Goal: Task Accomplishment & Management: Complete application form

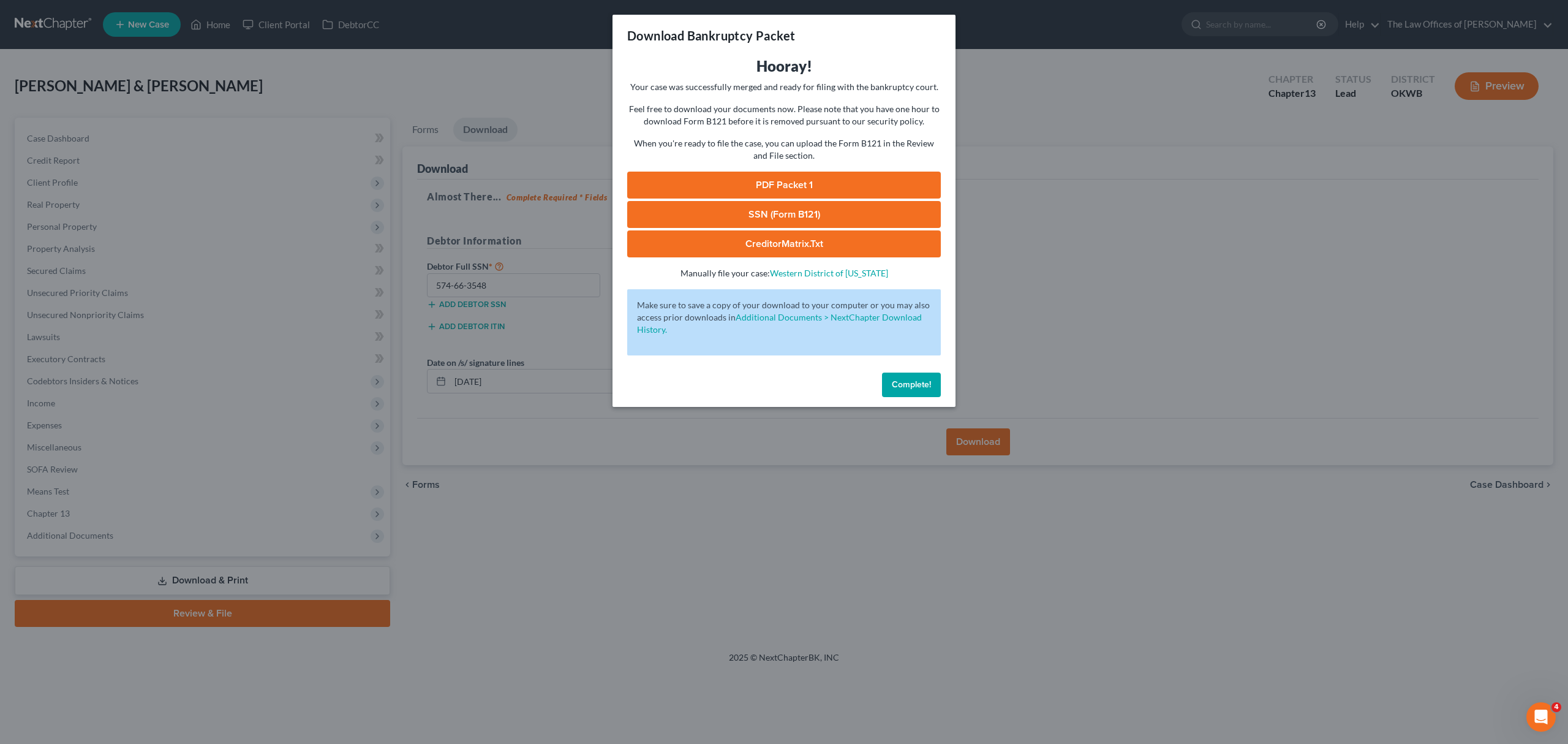
click at [893, 380] on span "Complete!" at bounding box center [911, 384] width 39 height 10
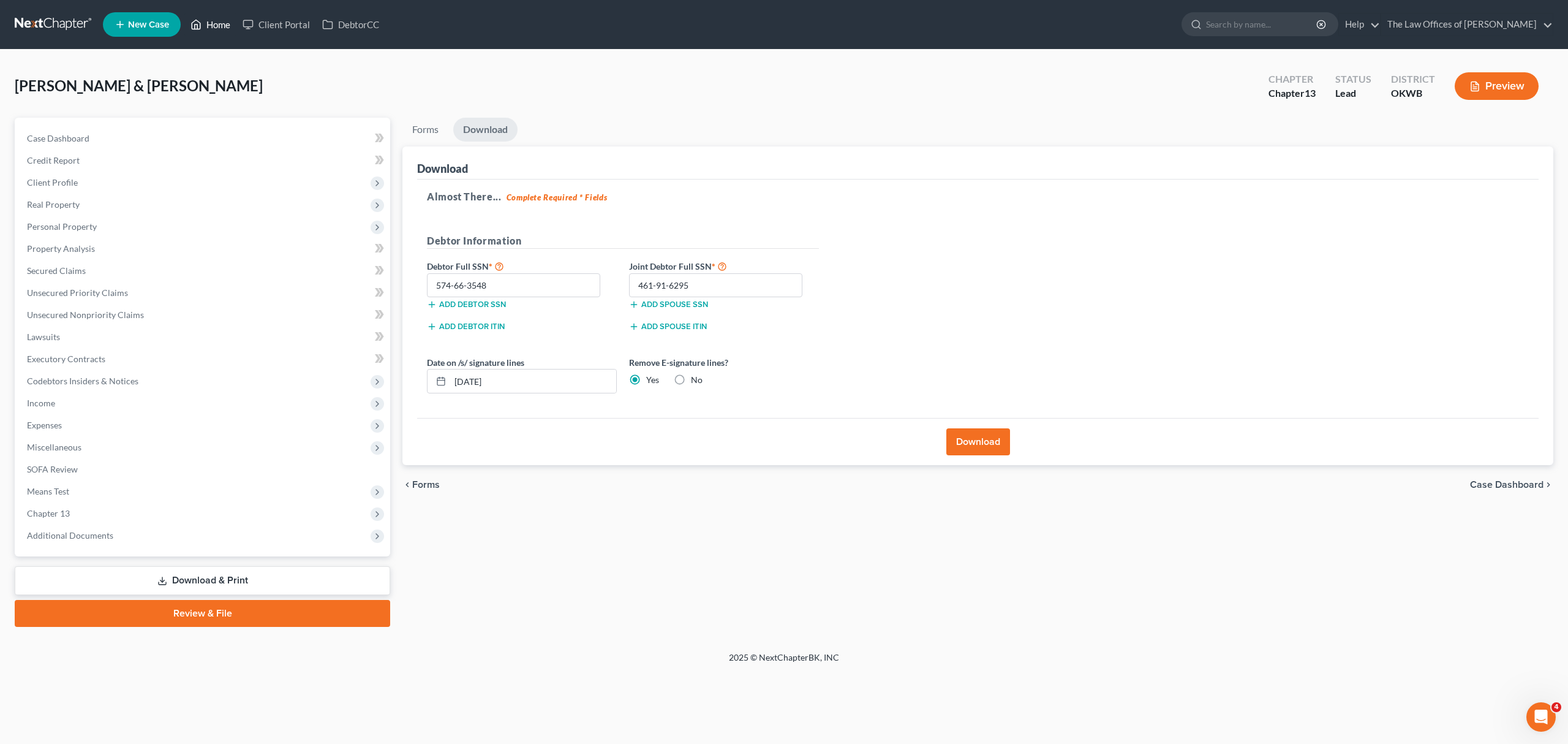
click at [219, 20] on link "Home" at bounding box center [210, 25] width 52 height 22
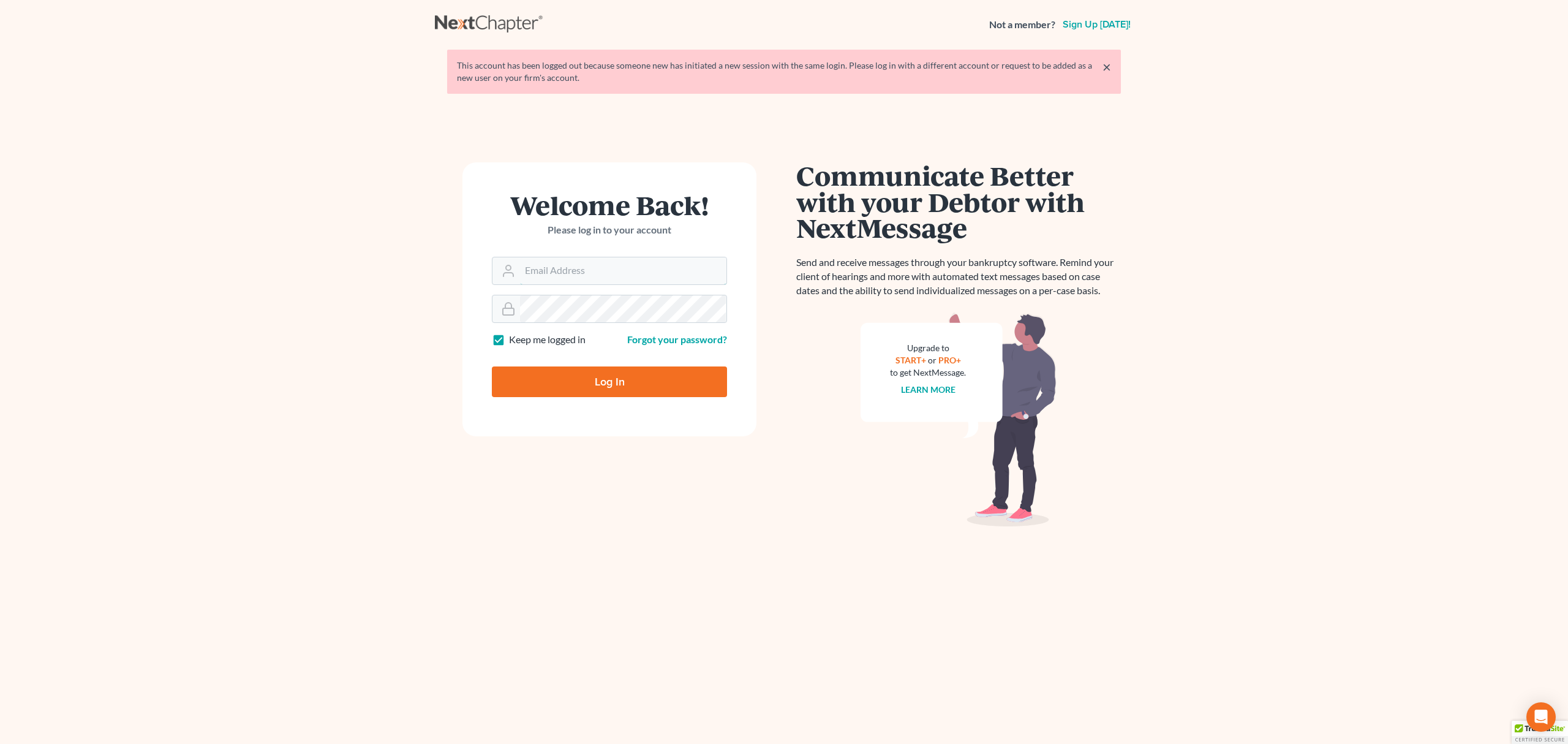
type input "[PERSON_NAME][EMAIL_ADDRESS][DOMAIN_NAME]"
click at [564, 380] on input "Log In" at bounding box center [609, 382] width 235 height 30
type input "Thinking..."
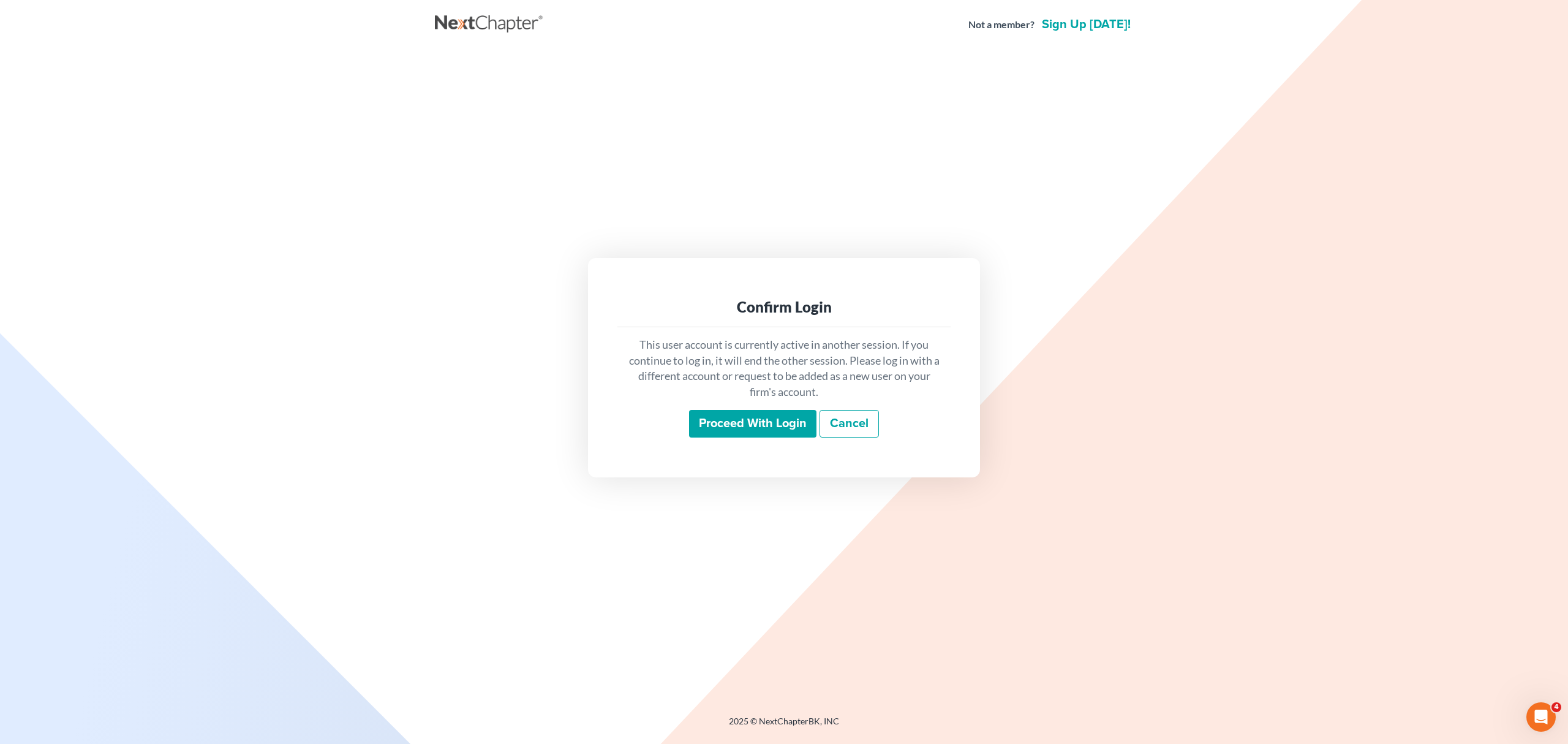
click at [707, 419] on input "Proceed with login" at bounding box center [753, 424] width 128 height 28
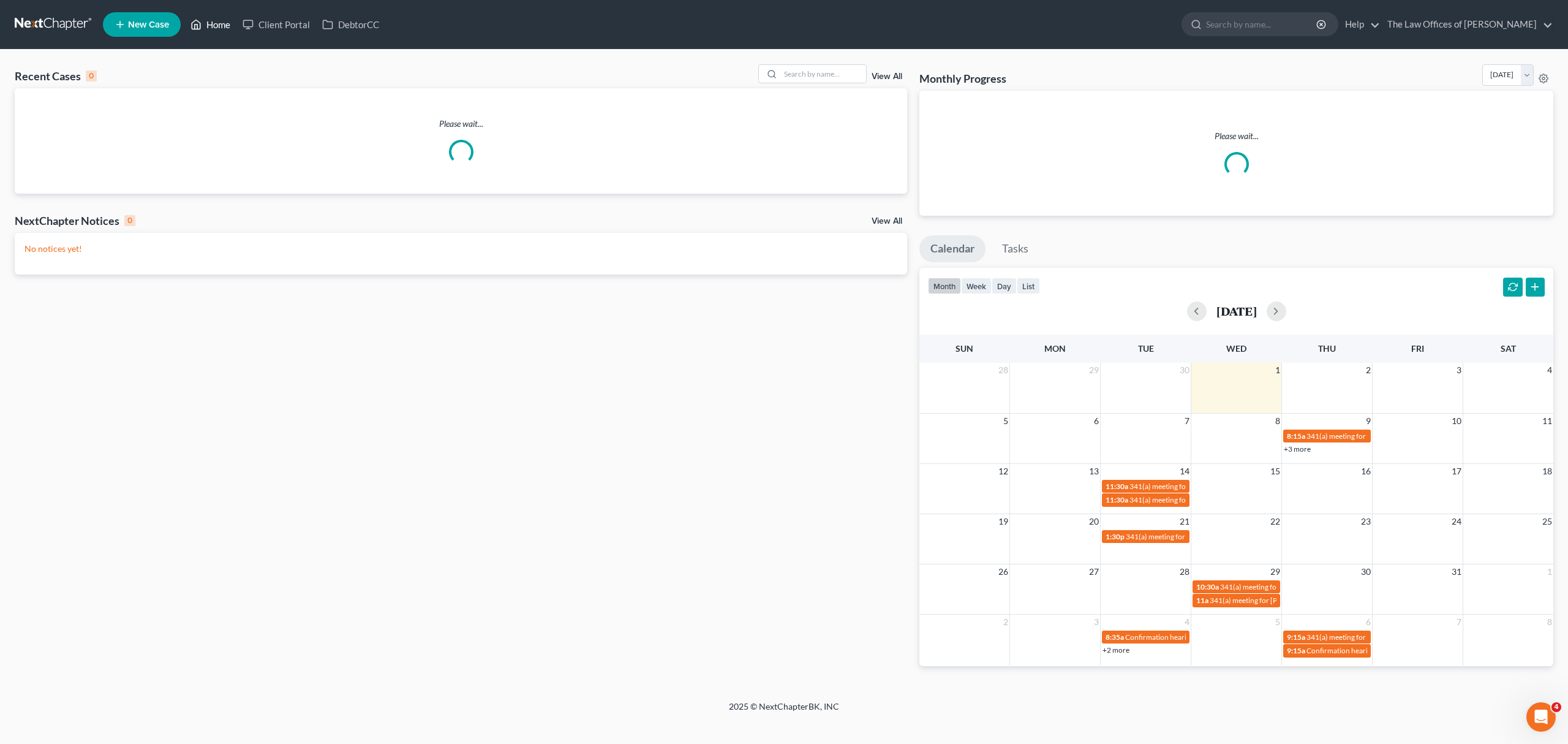
click at [224, 23] on link "Home" at bounding box center [210, 25] width 52 height 22
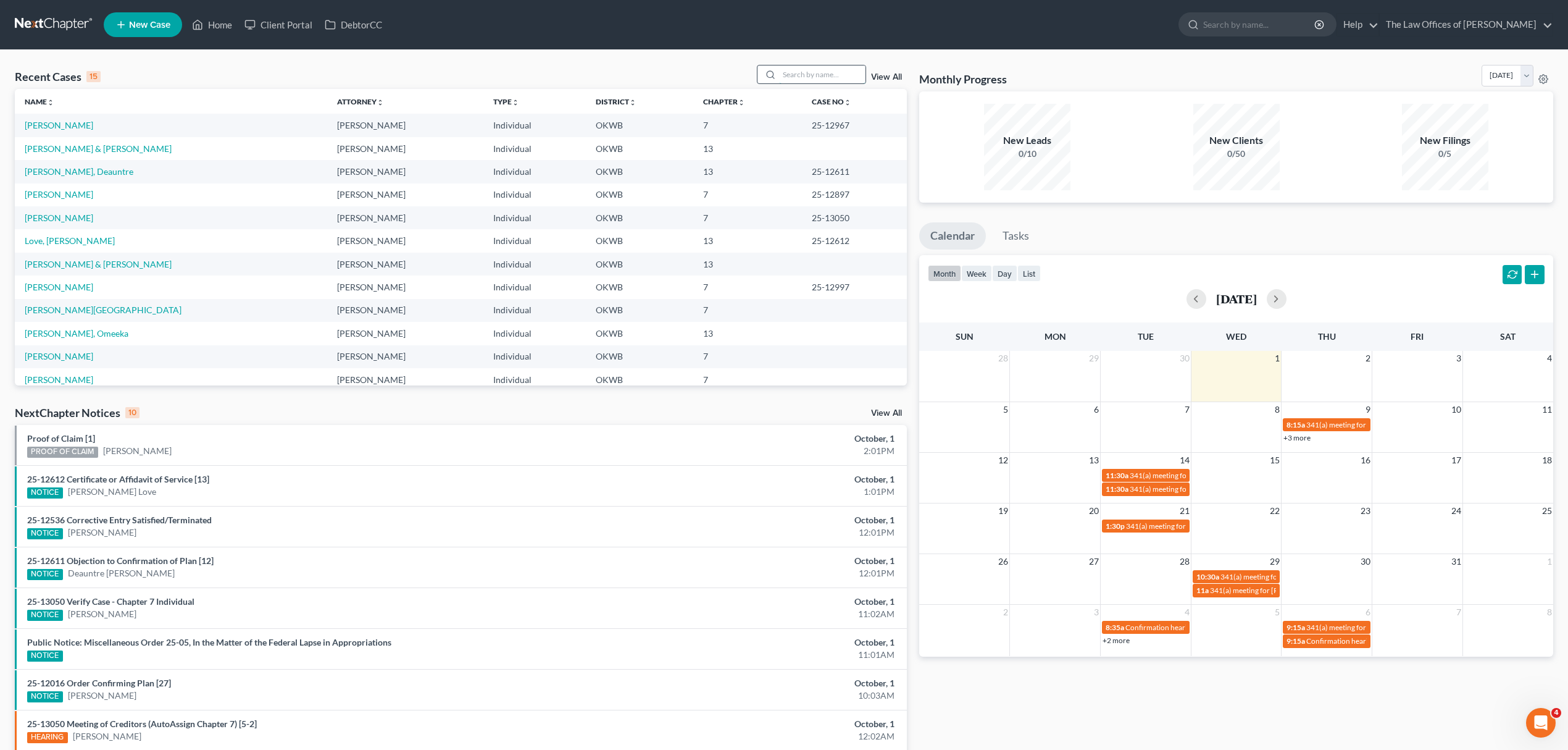
click at [805, 77] on input "search" at bounding box center [822, 74] width 86 height 18
type input "FERRIS"
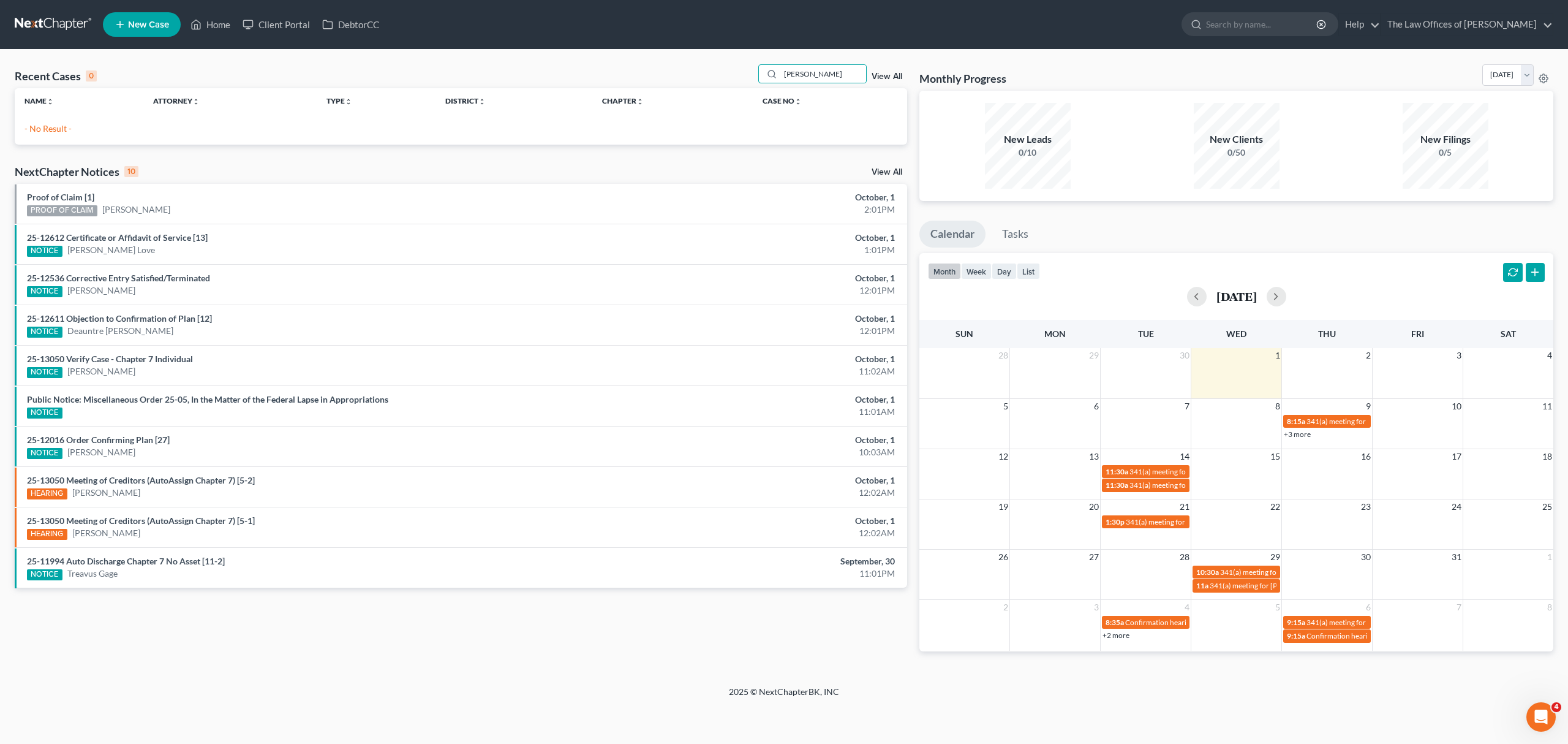
click at [145, 25] on span "New Case" at bounding box center [148, 24] width 41 height 9
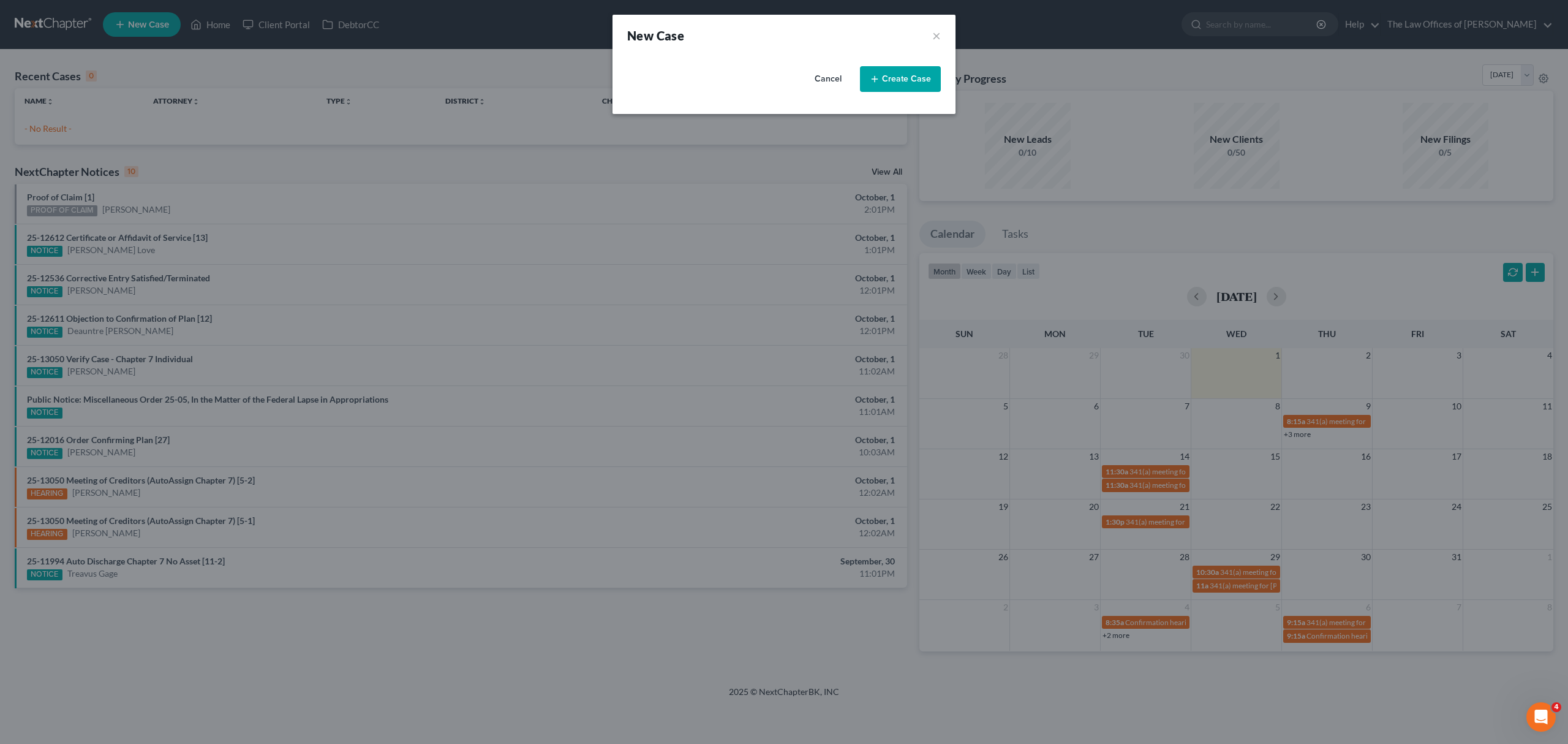
select select "65"
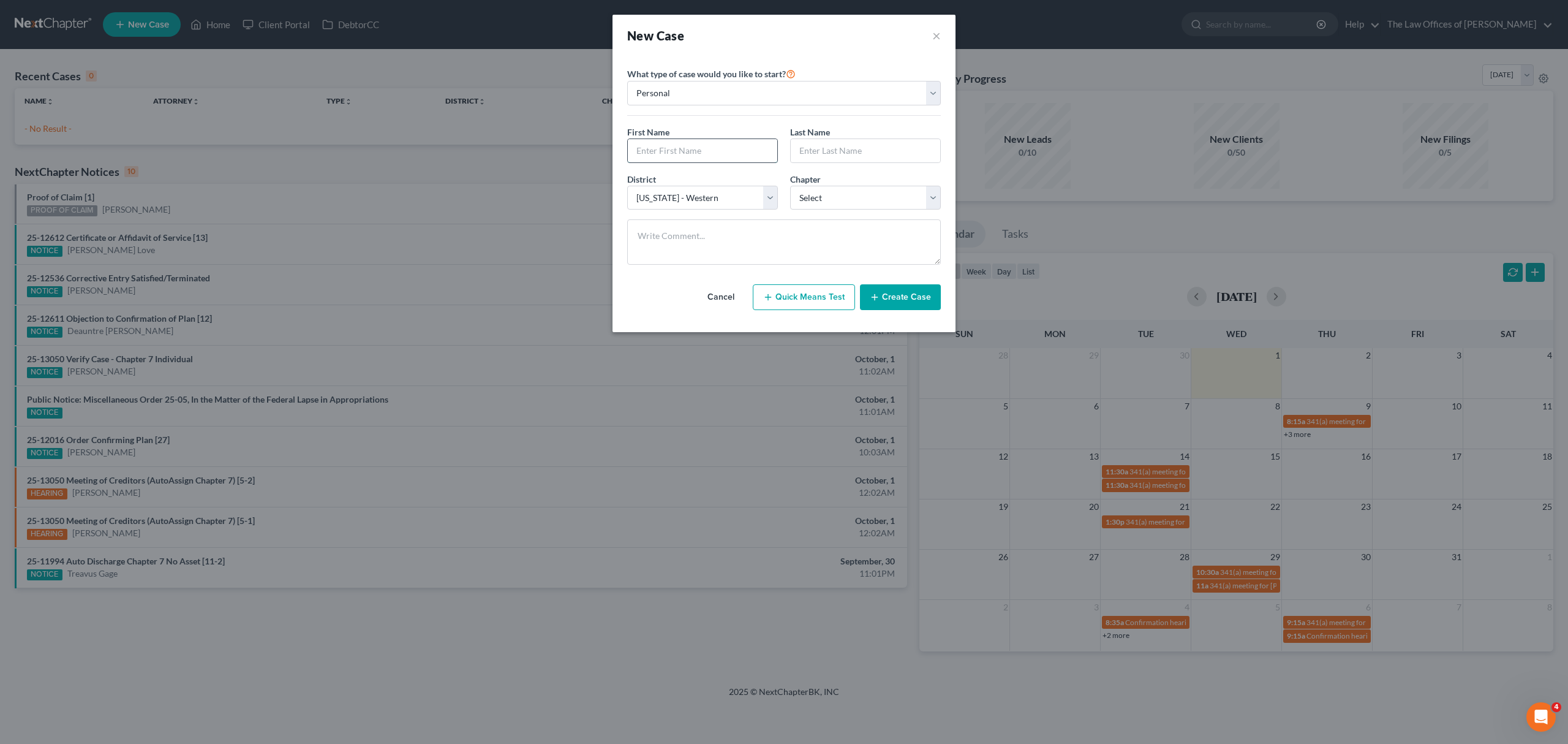
click at [658, 157] on input "text" at bounding box center [703, 151] width 150 height 23
type input "c"
type input "Cody"
type input "Ferris"
click at [869, 204] on select "Select 7 11 12 13" at bounding box center [865, 198] width 150 height 25
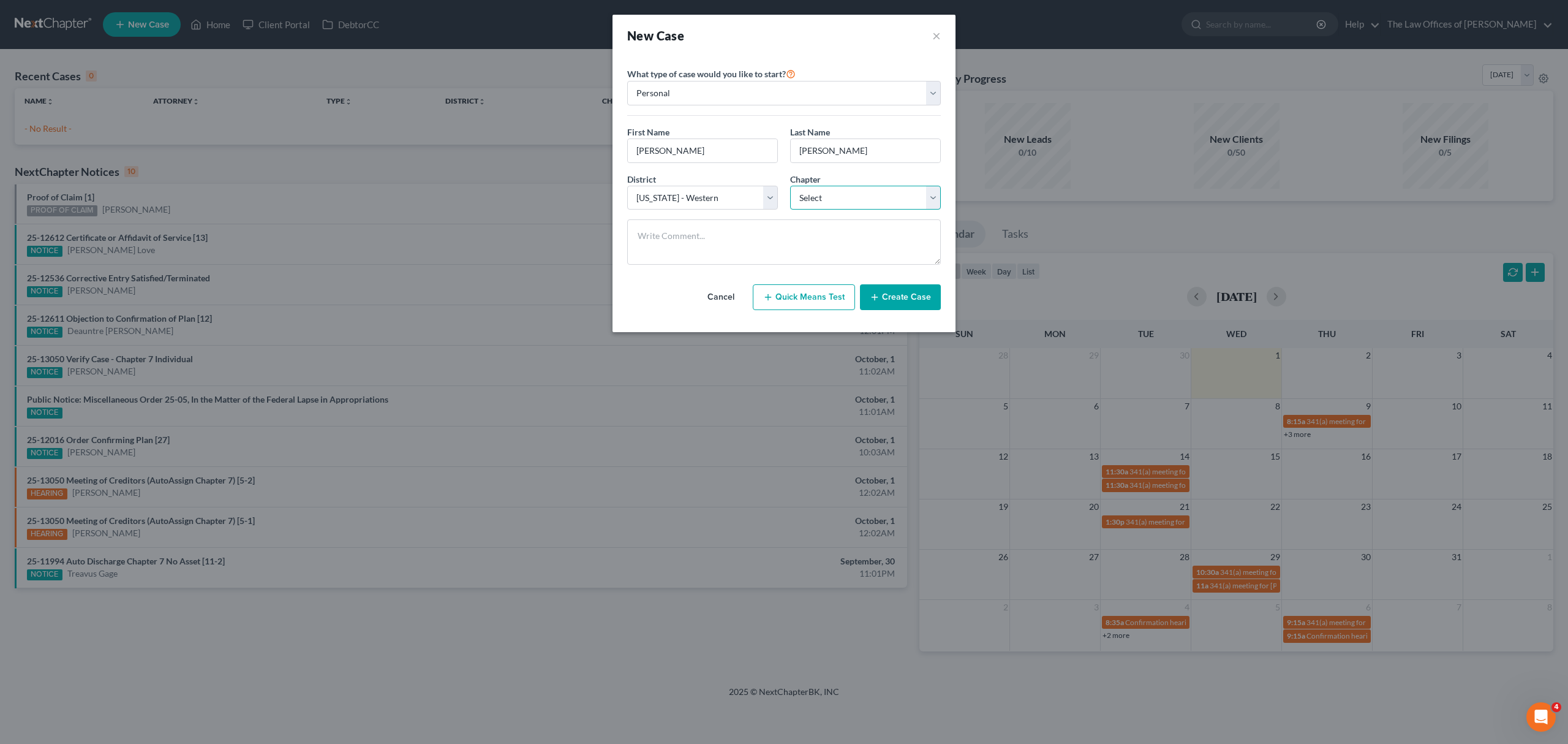
select select "0"
click at [790, 186] on select "Select 7 11 12 13" at bounding box center [865, 198] width 150 height 25
click at [915, 299] on button "Create Case" at bounding box center [900, 297] width 81 height 26
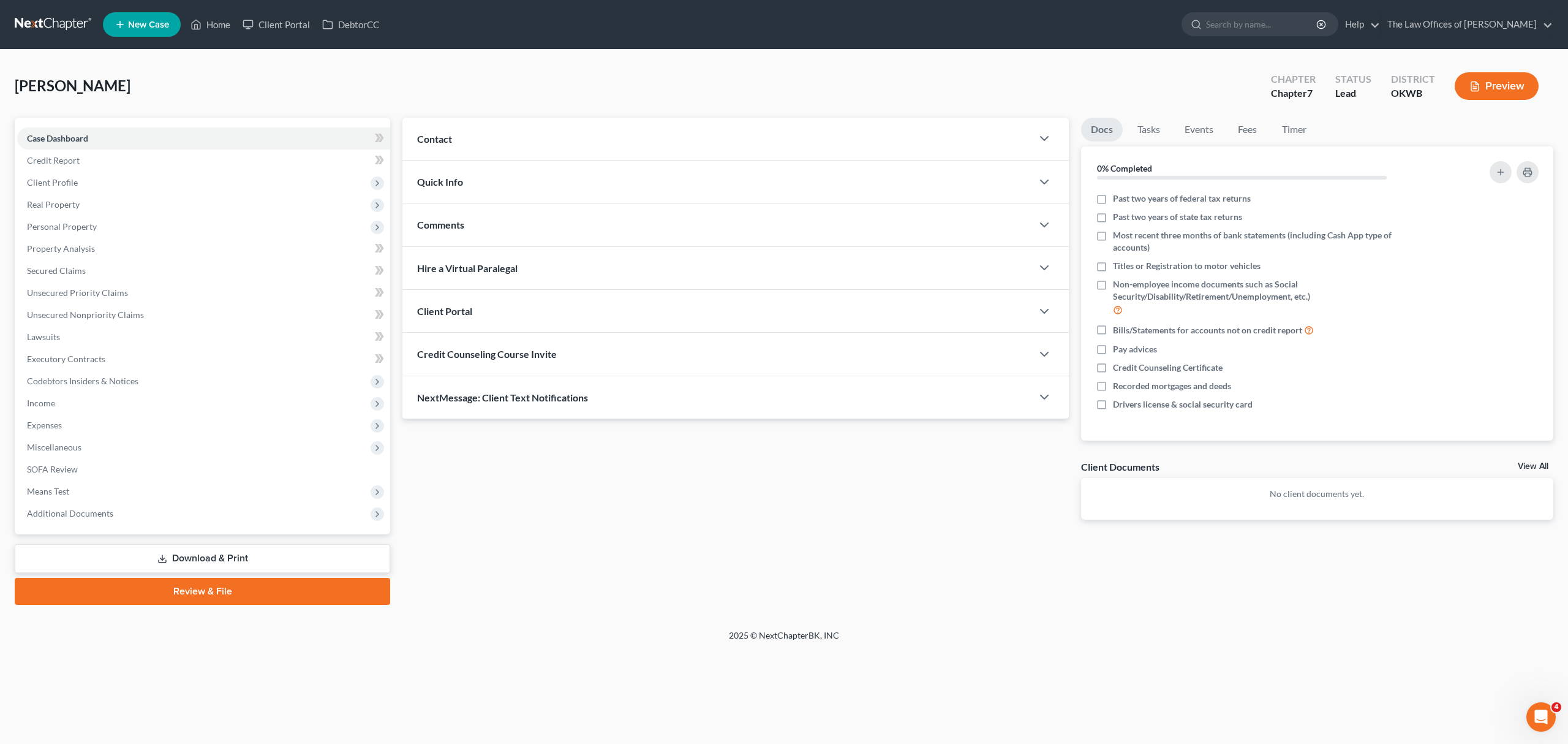
click at [476, 131] on div "Contact" at bounding box center [717, 138] width 630 height 42
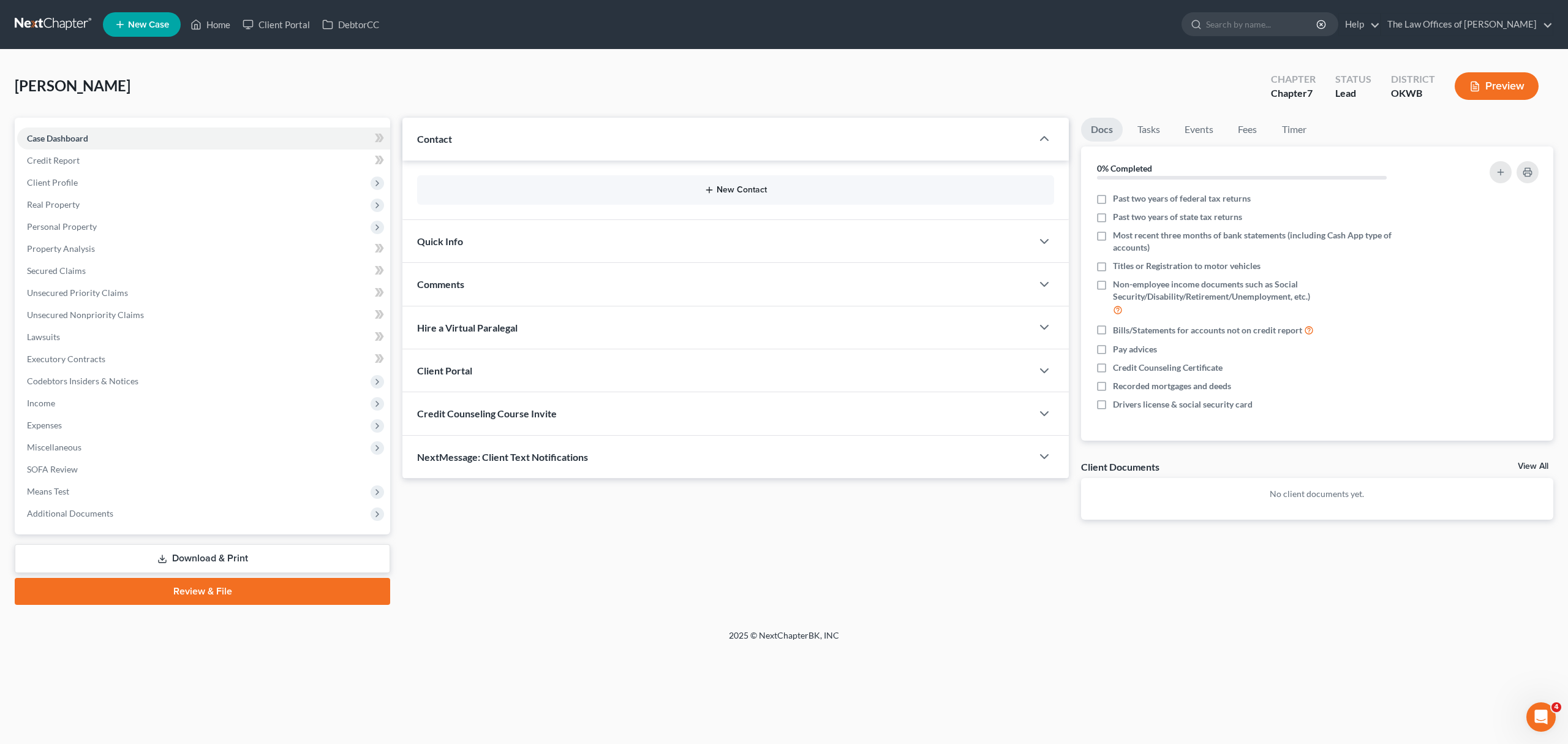
click at [723, 185] on button "New Contact" at bounding box center [736, 190] width 618 height 10
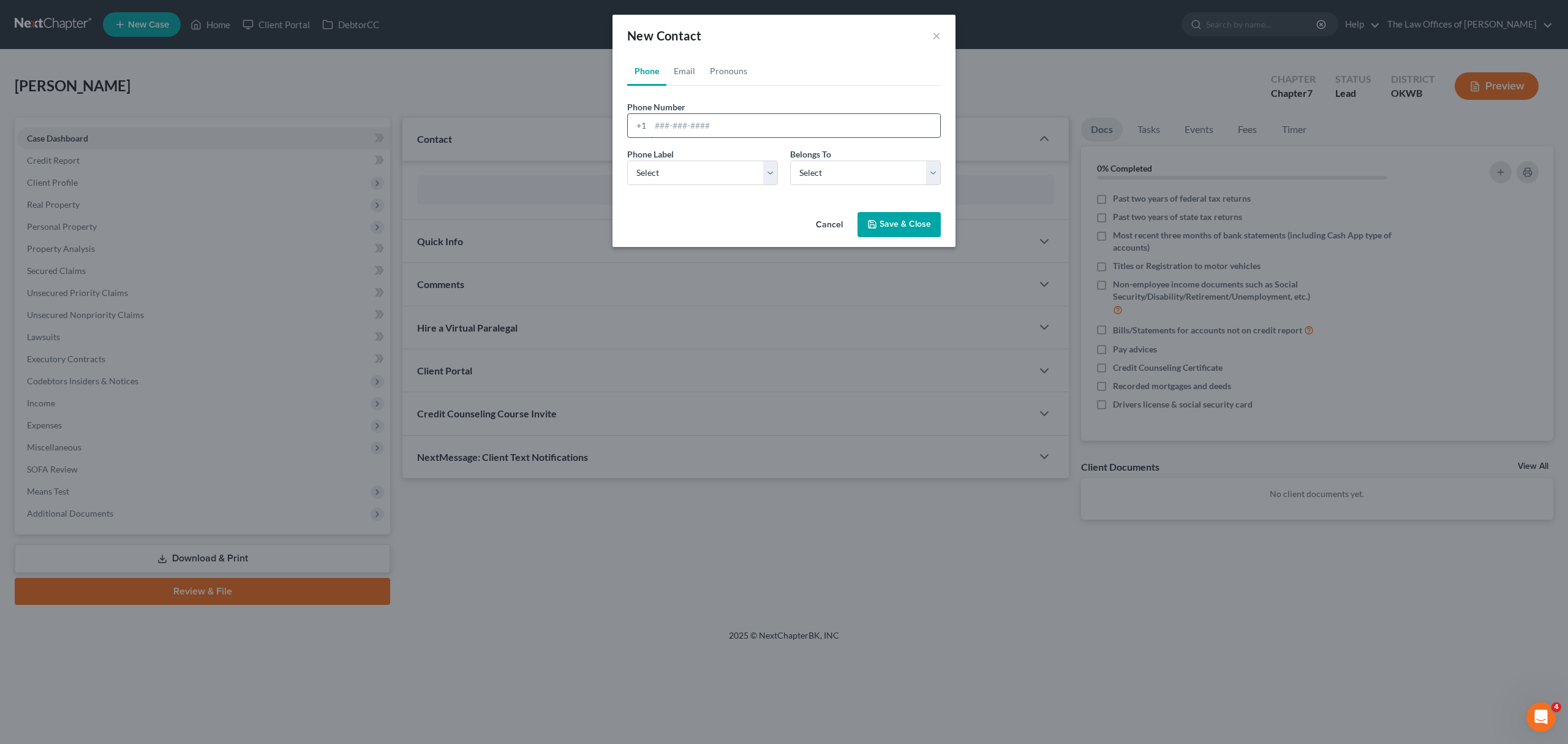
click at [677, 121] on input "tel" at bounding box center [796, 126] width 290 height 23
type input "4056008376"
click at [673, 173] on select "Select Mobile Home Work Other" at bounding box center [703, 173] width 150 height 25
select select "0"
click at [627, 161] on select "Select Mobile Home Work Other" at bounding box center [703, 173] width 150 height 25
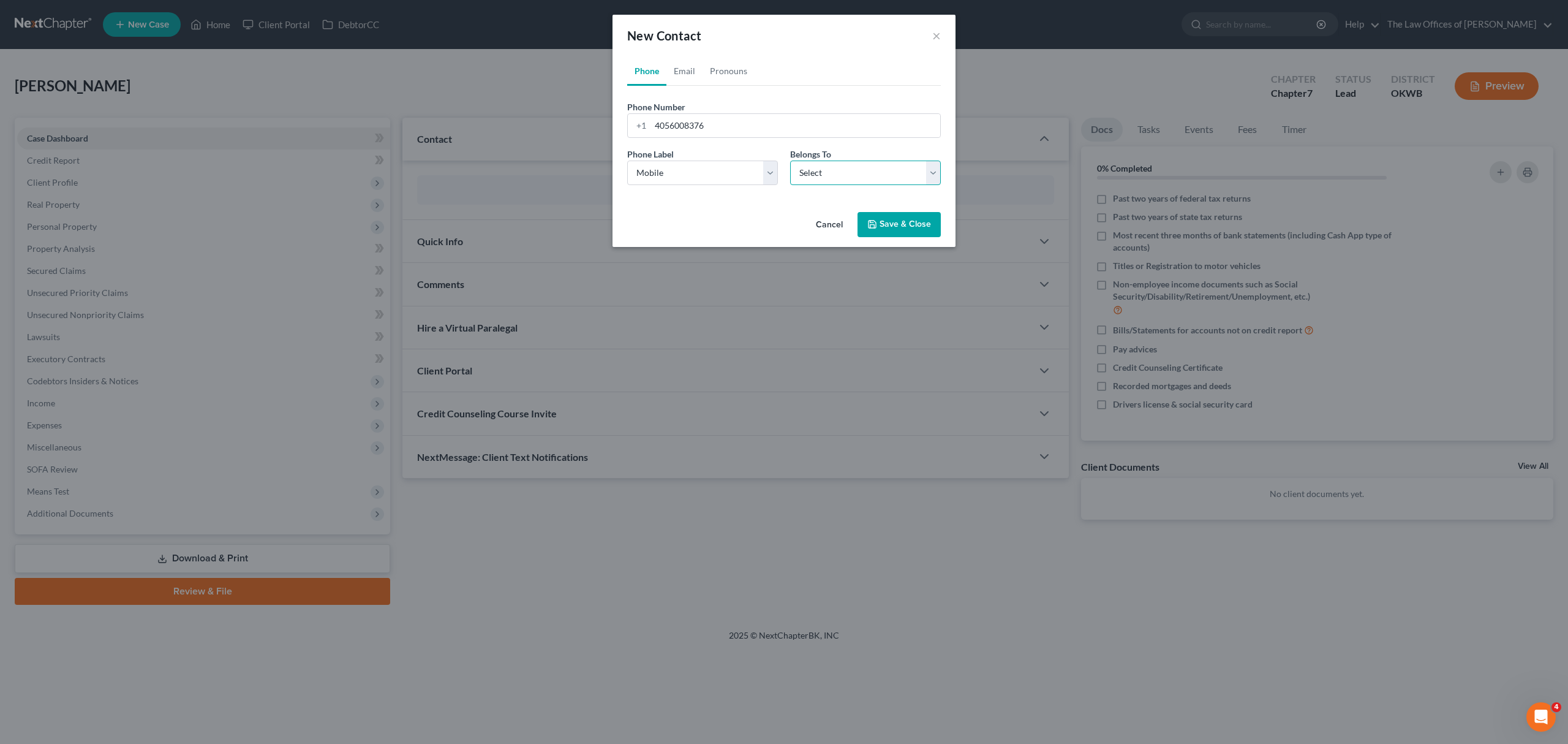
click at [875, 182] on select "Select Client Other" at bounding box center [865, 173] width 150 height 25
select select "0"
click at [790, 161] on select "Select Client Other" at bounding box center [865, 173] width 150 height 25
select select "0"
click at [692, 72] on link "Email" at bounding box center [685, 71] width 36 height 30
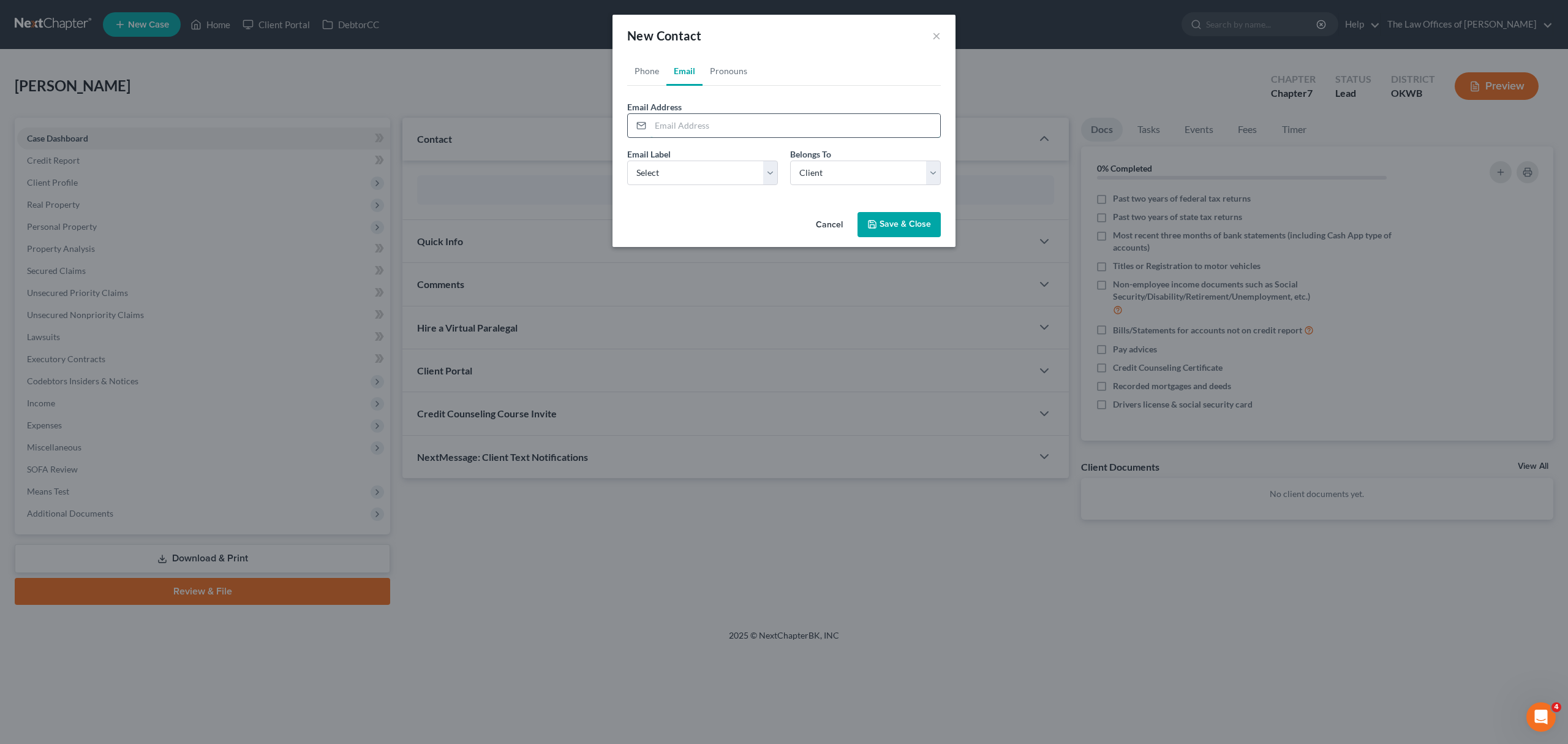
click at [701, 131] on input "email" at bounding box center [796, 126] width 290 height 23
type input "d"
click at [726, 126] on input "[EMAIL_ADDRESS][DOMAIN_NAME]" at bounding box center [796, 126] width 290 height 23
type input "[EMAIL_ADDRESS][DOMAIN_NAME]"
click at [643, 163] on select "Select Home Work Other" at bounding box center [703, 173] width 150 height 25
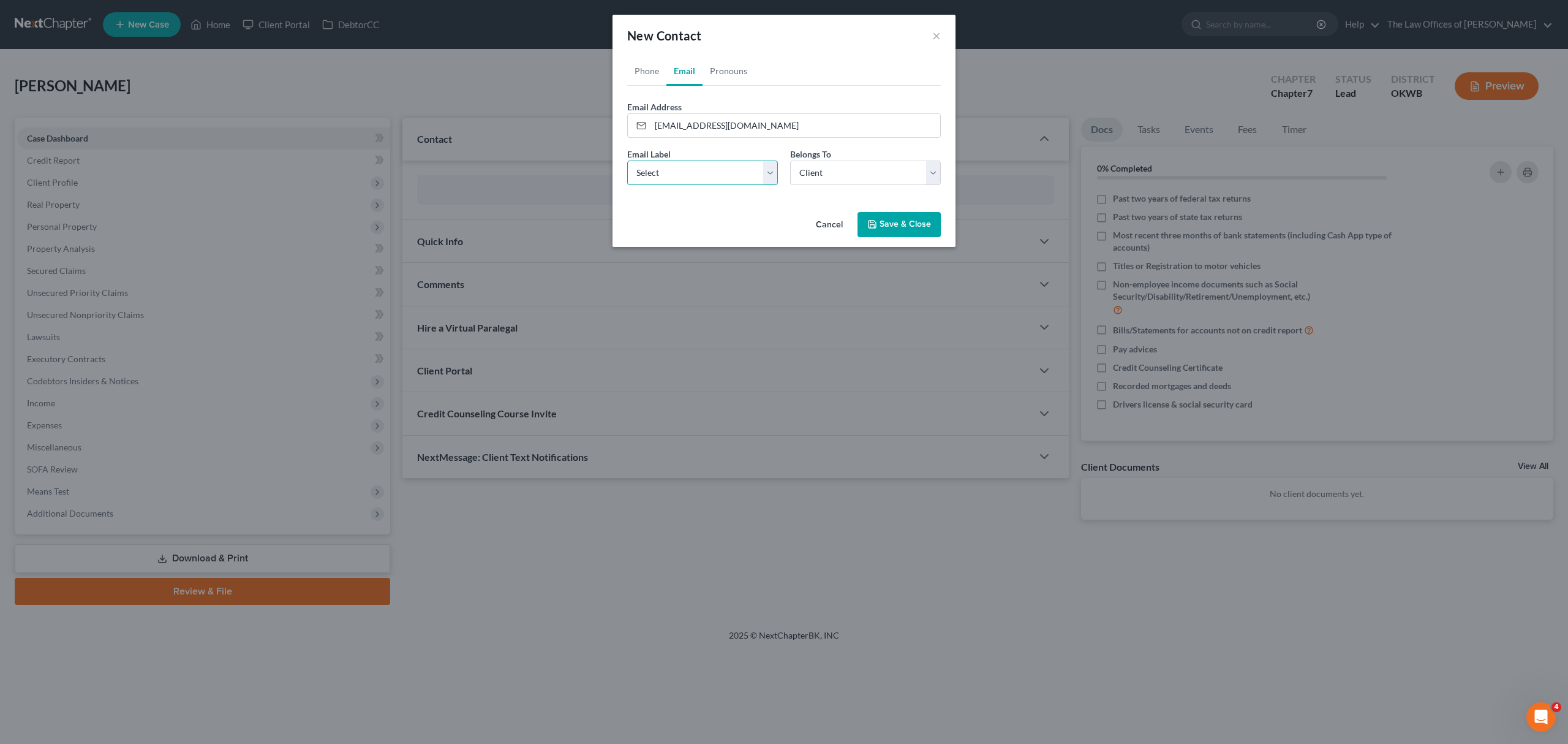
select select "2"
click at [627, 161] on select "Select Home Work Other" at bounding box center [703, 173] width 150 height 25
click at [908, 231] on button "Save & Close" at bounding box center [899, 224] width 84 height 26
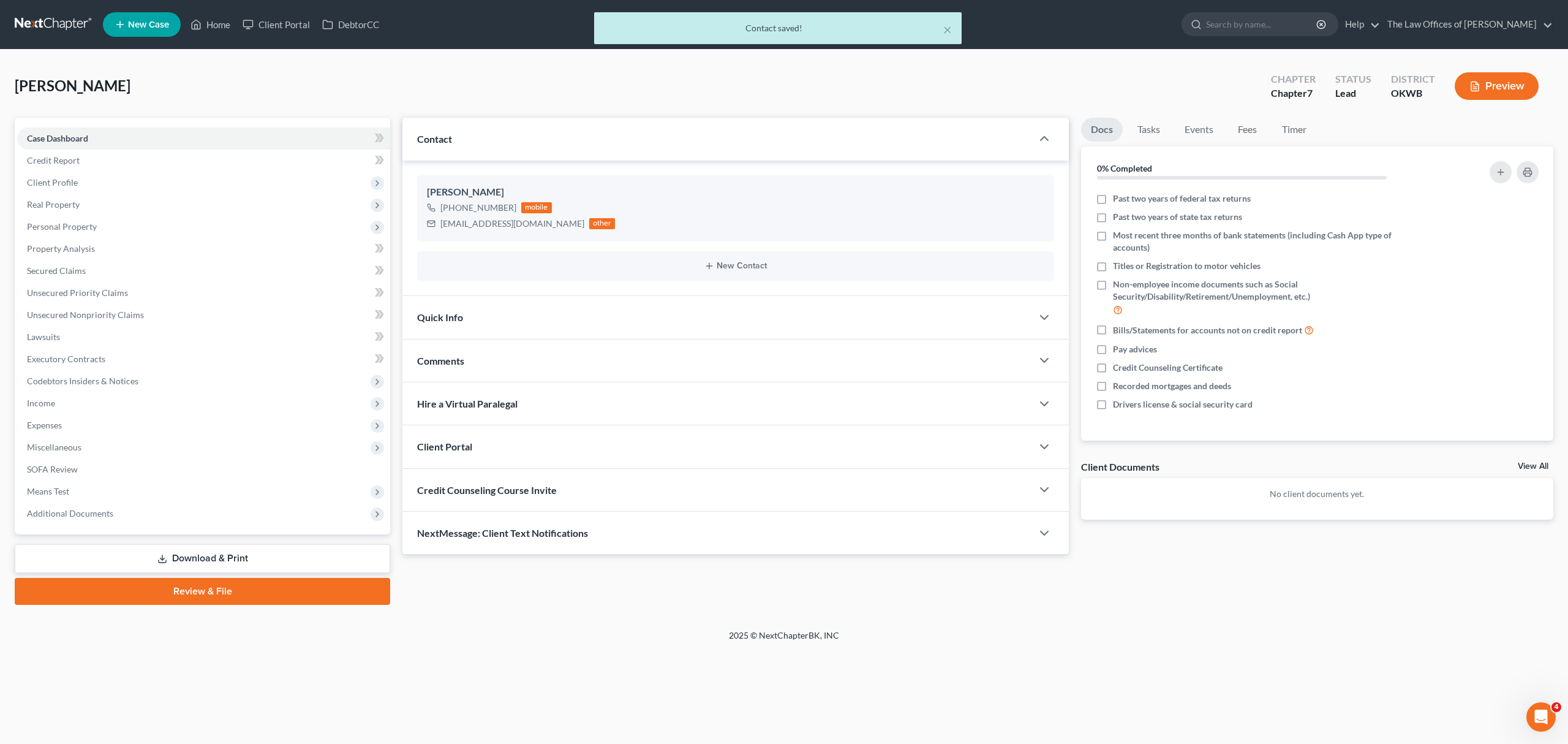
click at [636, 441] on div "Client Portal" at bounding box center [717, 446] width 630 height 42
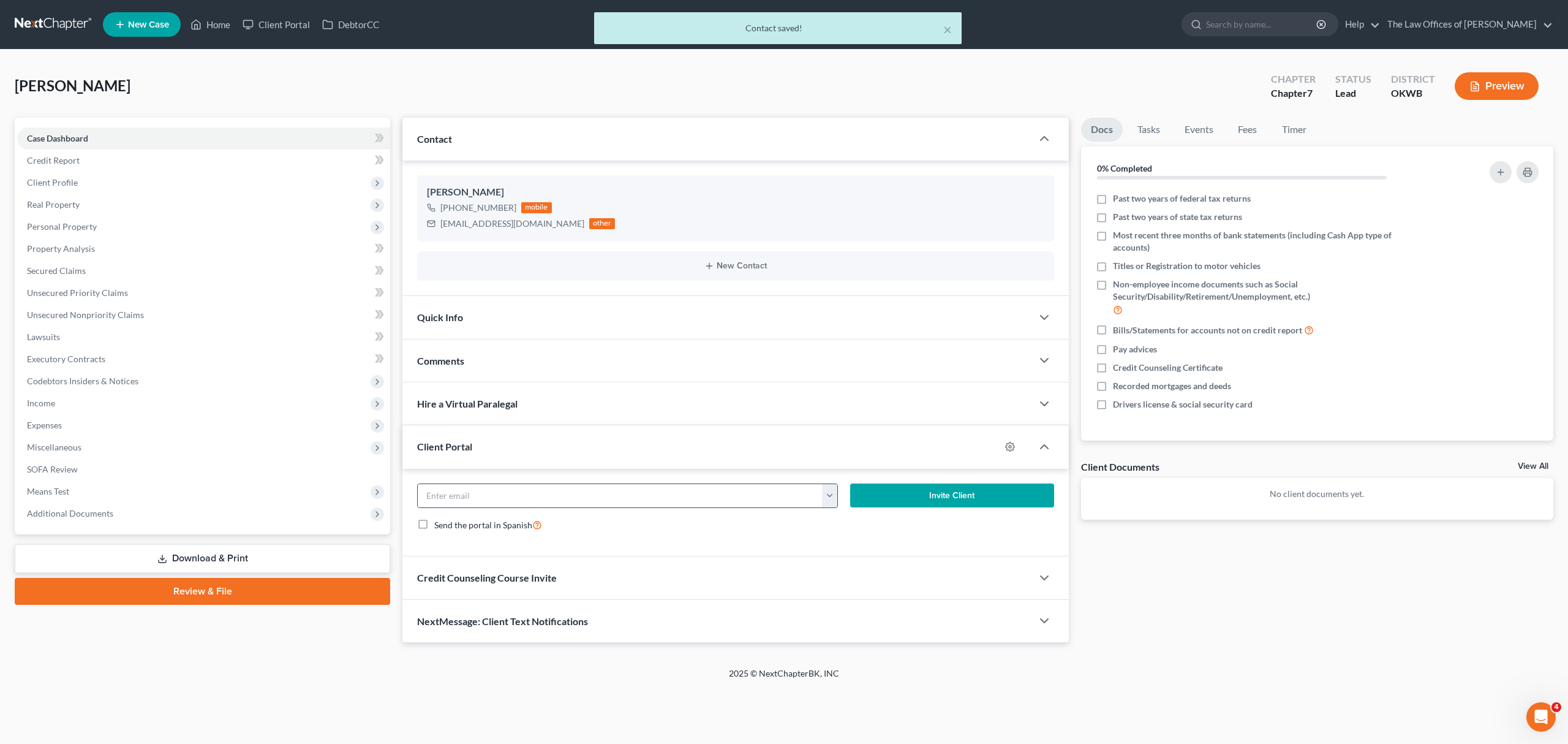
click at [823, 493] on button "button" at bounding box center [830, 496] width 15 height 23
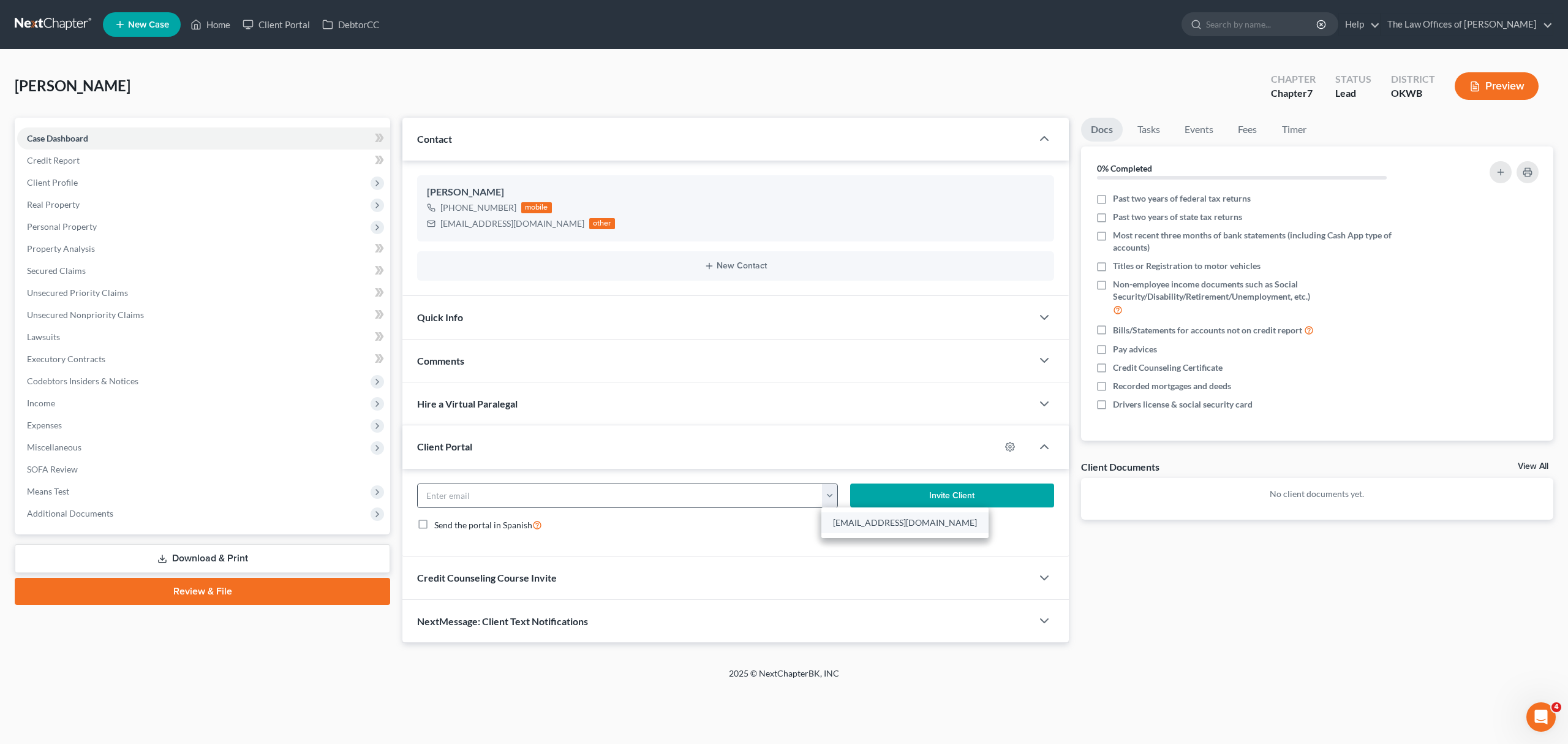
click at [853, 523] on link "[EMAIL_ADDRESS][DOMAIN_NAME]" at bounding box center [905, 522] width 167 height 21
type input "[EMAIL_ADDRESS][DOMAIN_NAME]"
click at [895, 500] on button "Invite Client" at bounding box center [952, 496] width 204 height 25
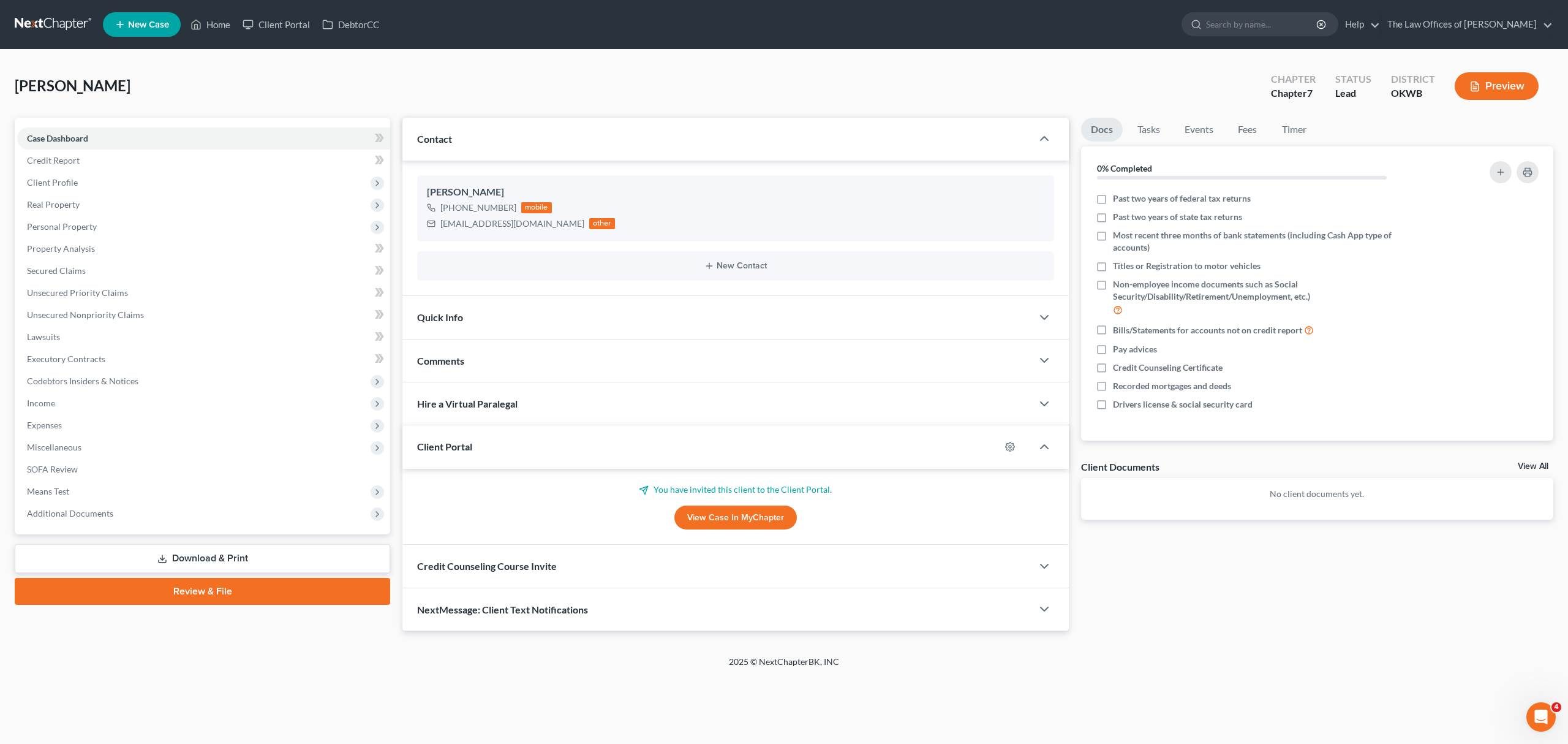
click at [1030, 566] on div "Credit Counseling Course Invite" at bounding box center [717, 565] width 630 height 42
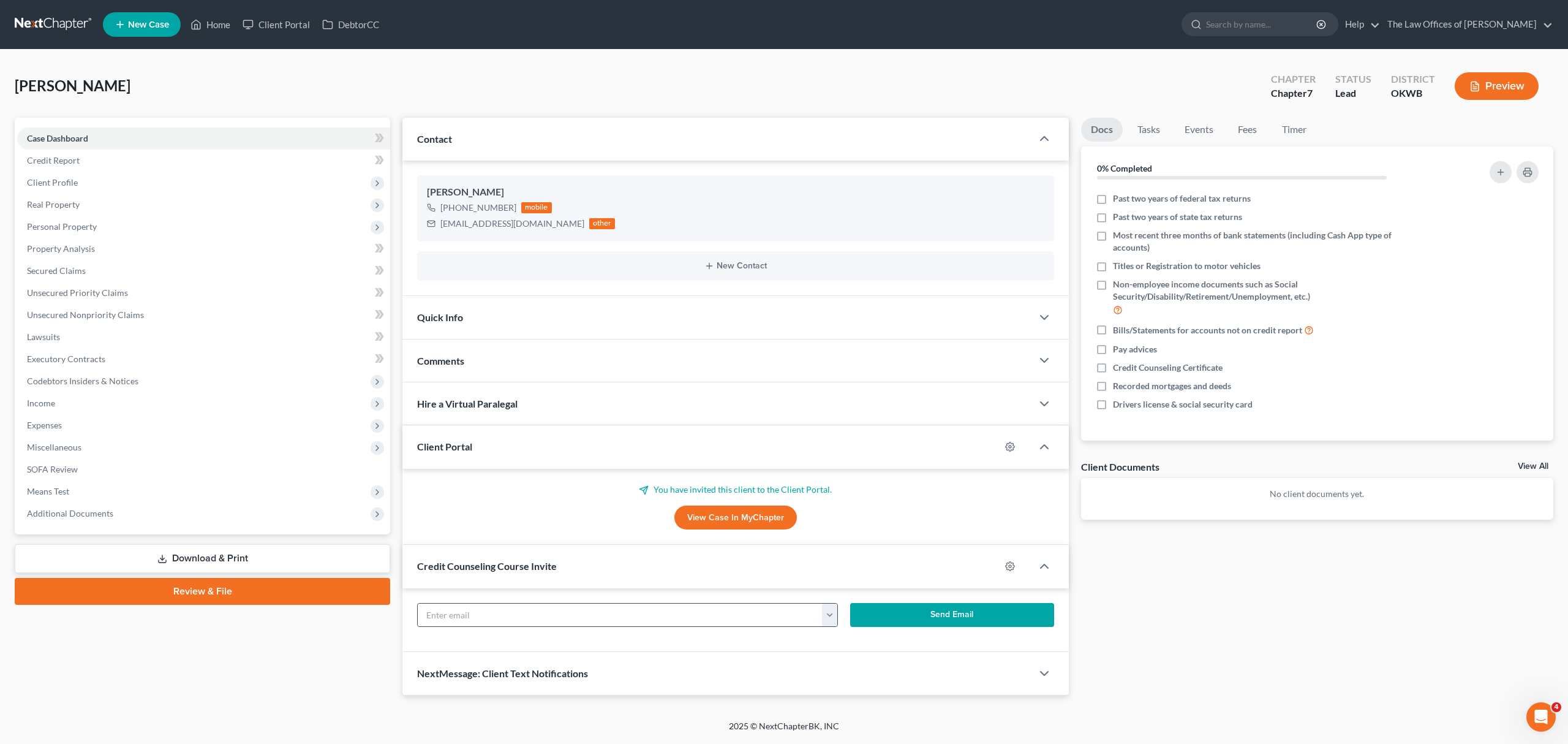
click at [834, 608] on button "button" at bounding box center [830, 615] width 15 height 23
click at [838, 641] on link "[EMAIL_ADDRESS][DOMAIN_NAME]" at bounding box center [905, 642] width 167 height 21
type input "[EMAIL_ADDRESS][DOMAIN_NAME]"
click at [930, 610] on button "Send Email" at bounding box center [952, 615] width 204 height 25
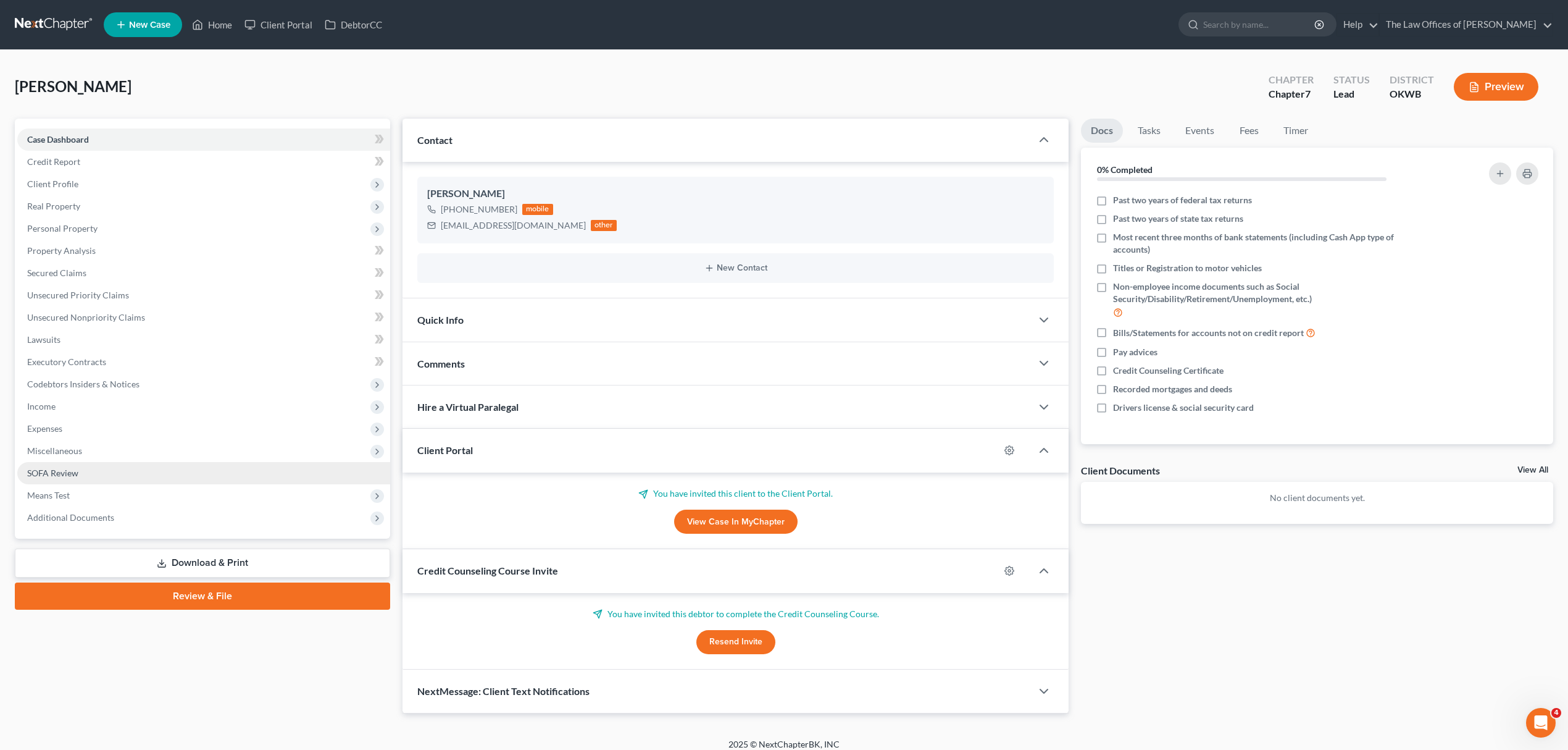
click at [108, 472] on link "SOFA Review" at bounding box center [204, 473] width 373 height 22
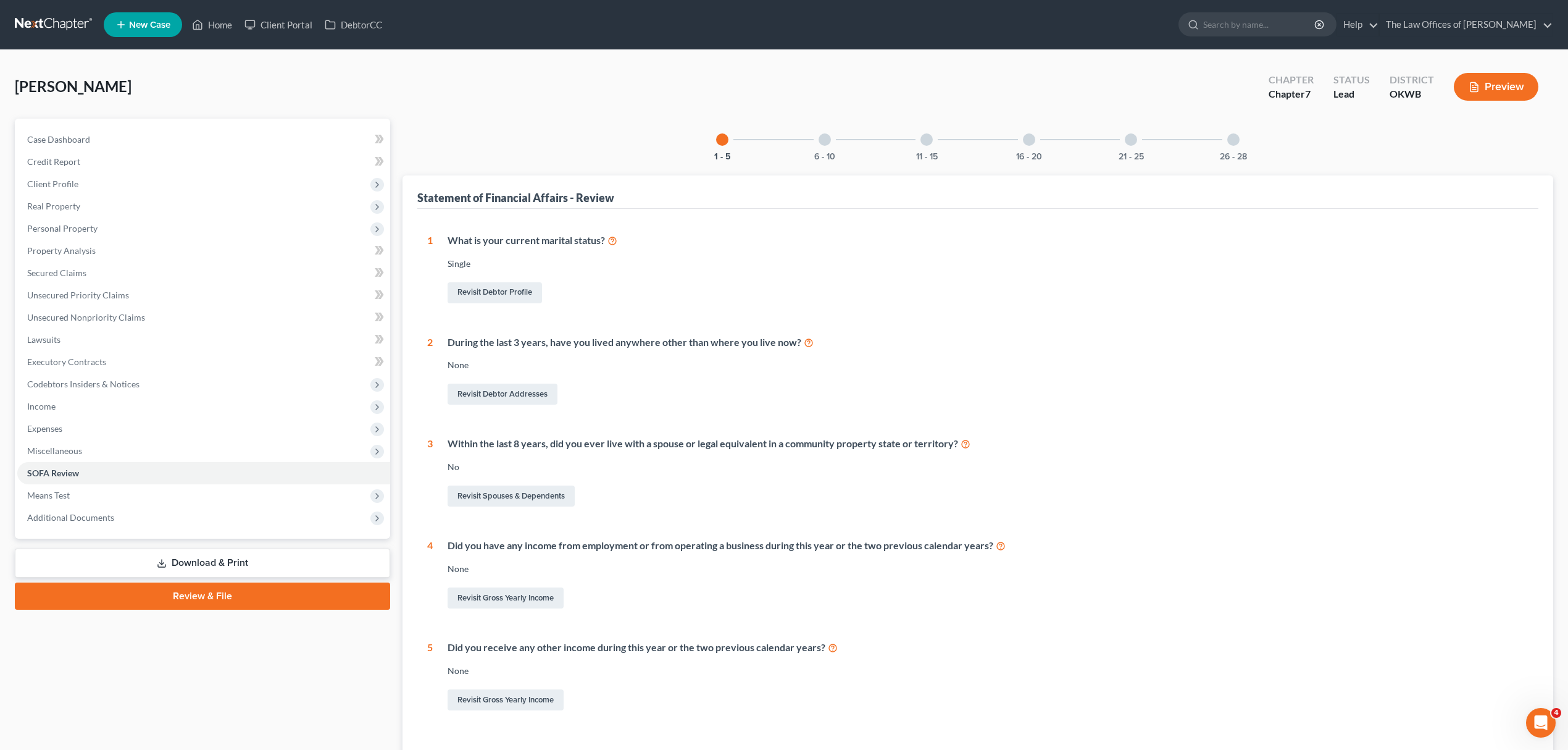
click at [823, 141] on div at bounding box center [825, 140] width 13 height 13
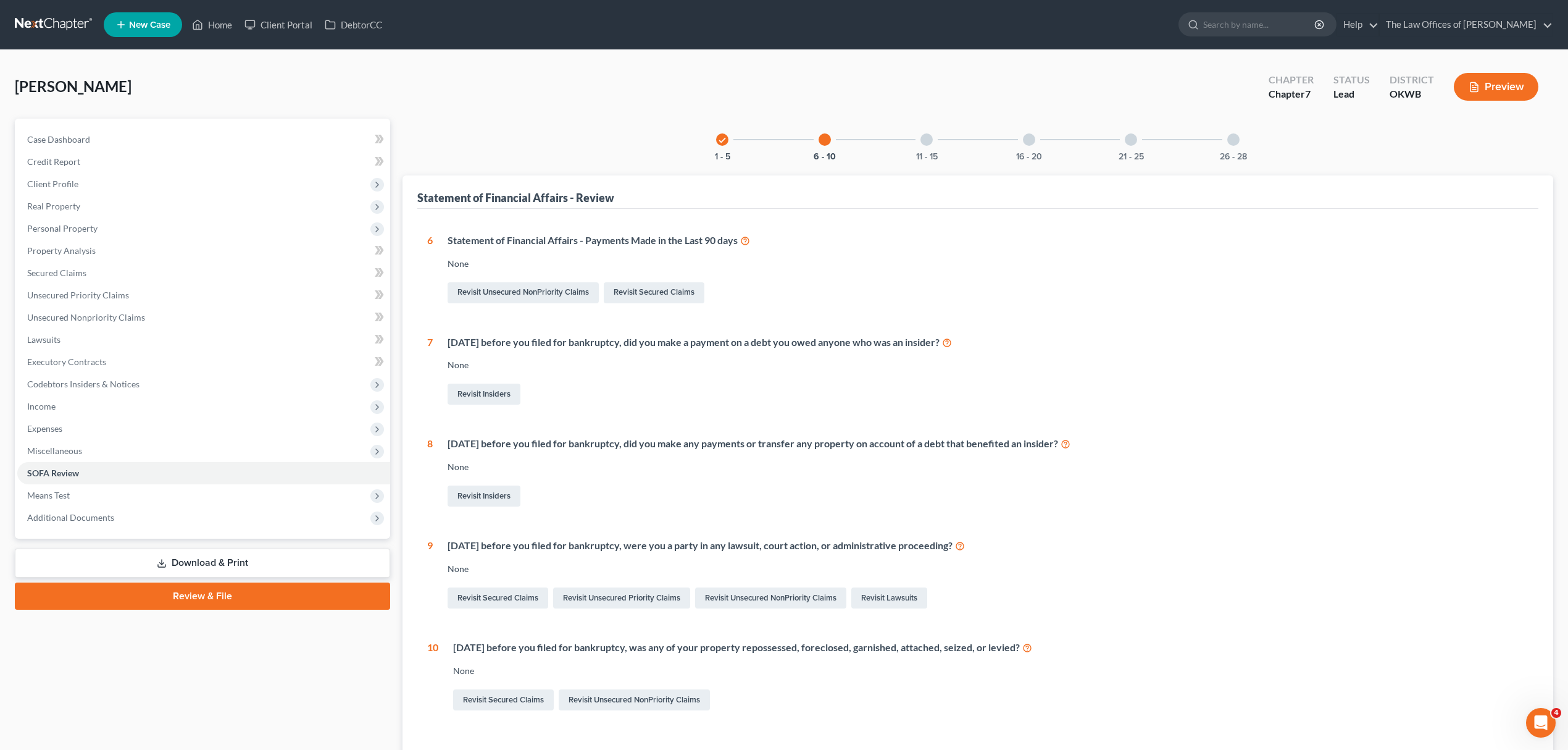
click at [922, 141] on div at bounding box center [927, 140] width 13 height 13
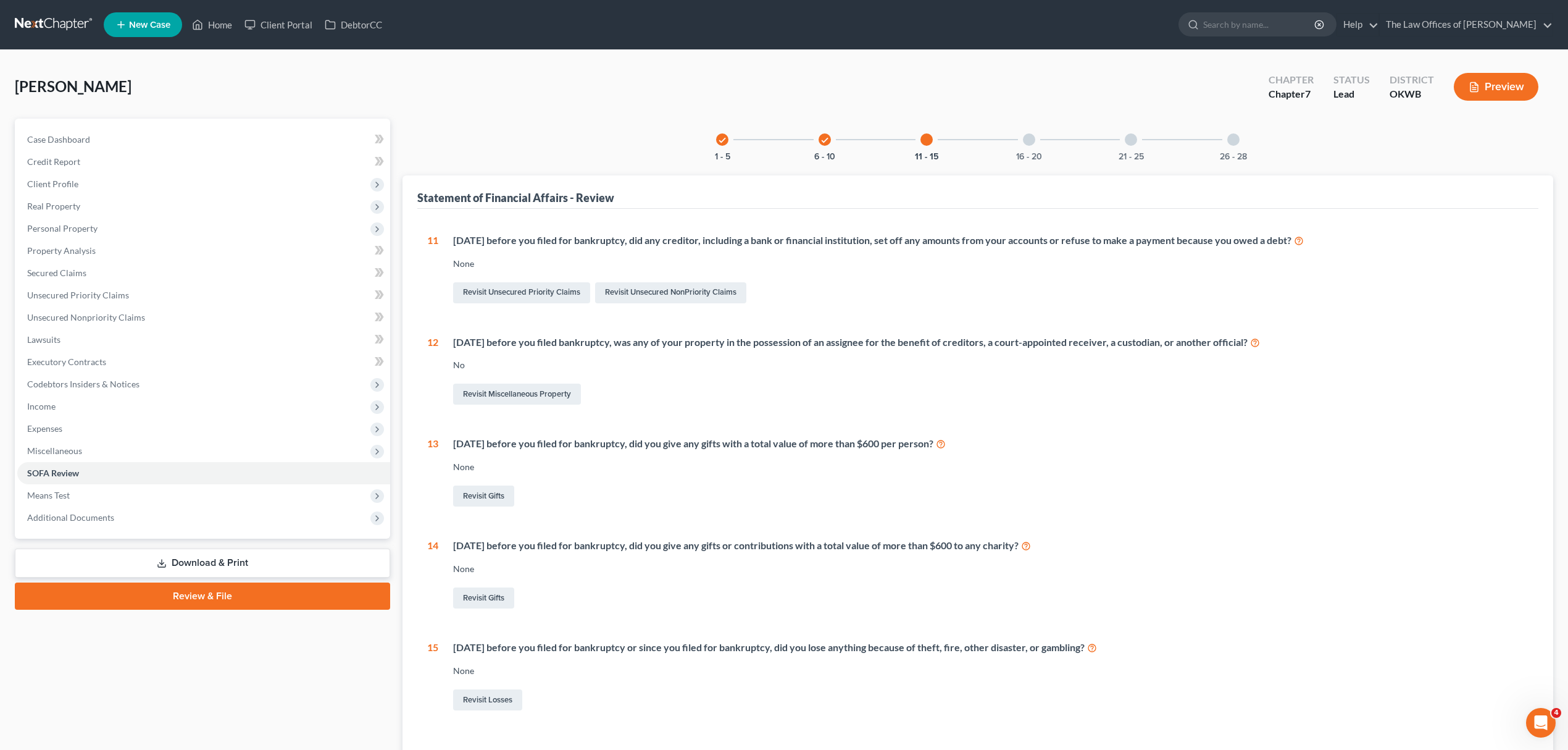
click at [1033, 141] on div at bounding box center [1029, 140] width 13 height 13
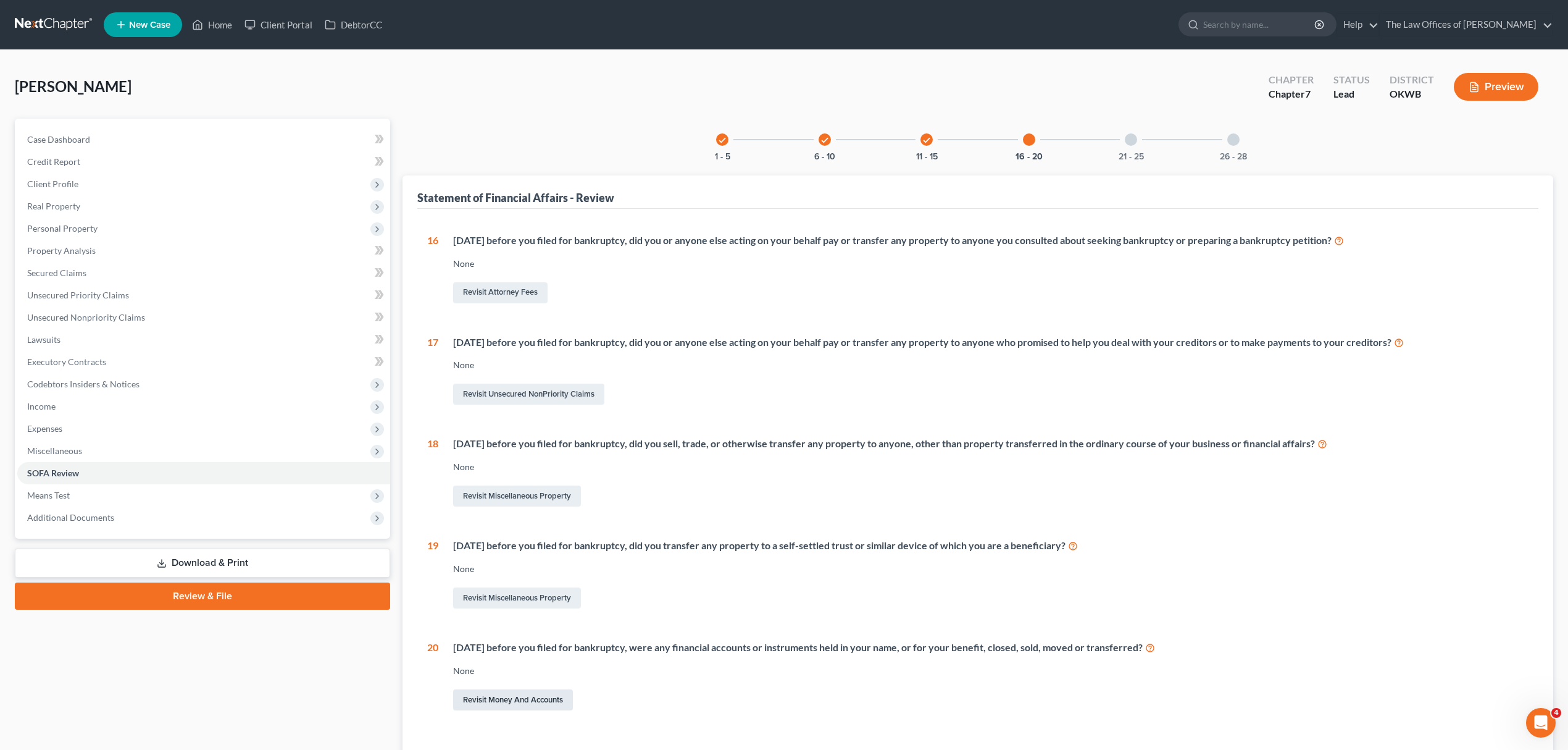
click at [467, 694] on link "Revisit Money and Accounts" at bounding box center [513, 700] width 120 height 21
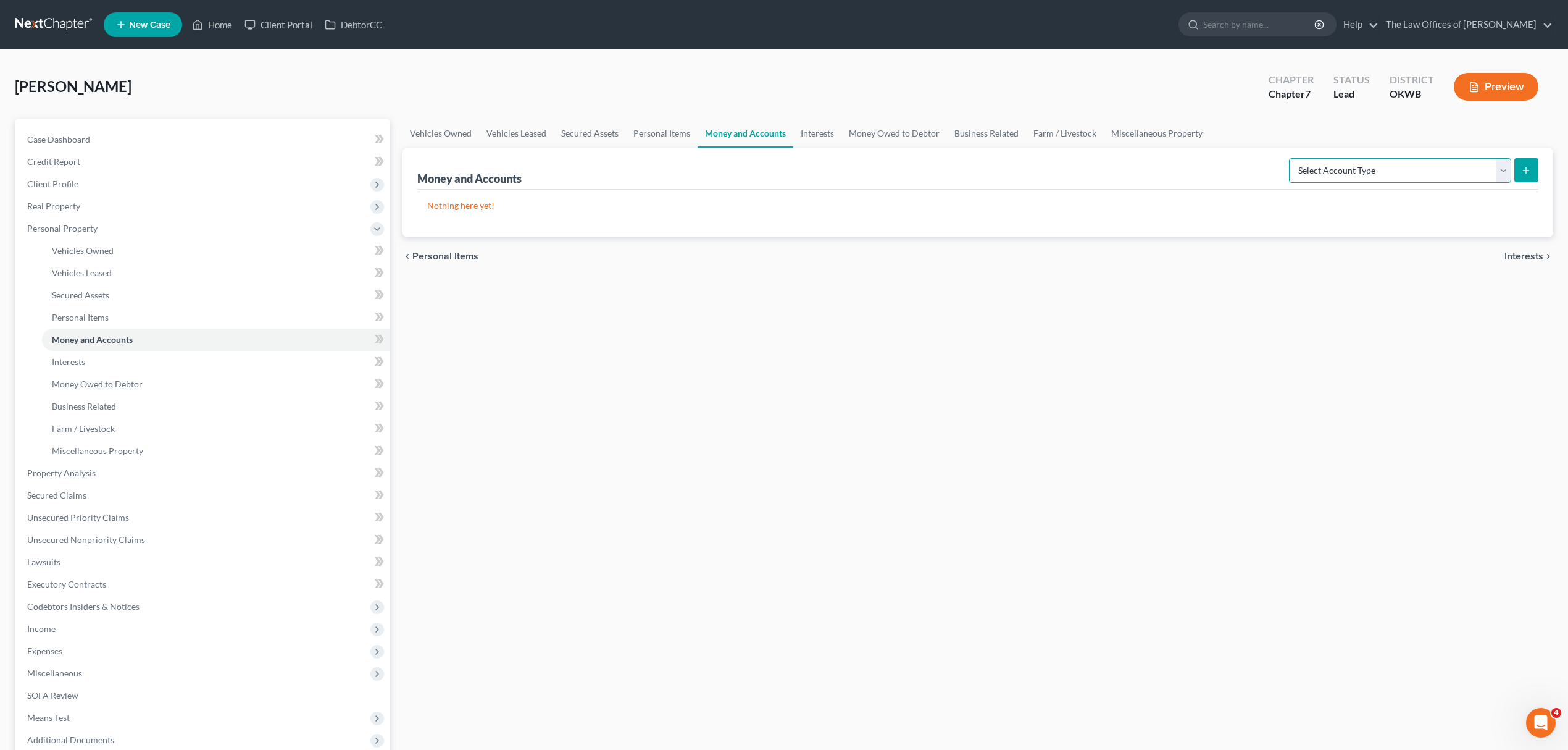
click at [1497, 167] on select "Select Account Type Brokerage Cash on Hand Certificates of Deposit Checking Acc…" at bounding box center [1400, 170] width 223 height 25
select select "checking"
click at [1291, 158] on select "Select Account Type Brokerage Cash on Hand Certificates of Deposit Checking Acc…" at bounding box center [1400, 170] width 223 height 25
click at [1530, 166] on icon "submit" at bounding box center [1526, 170] width 10 height 10
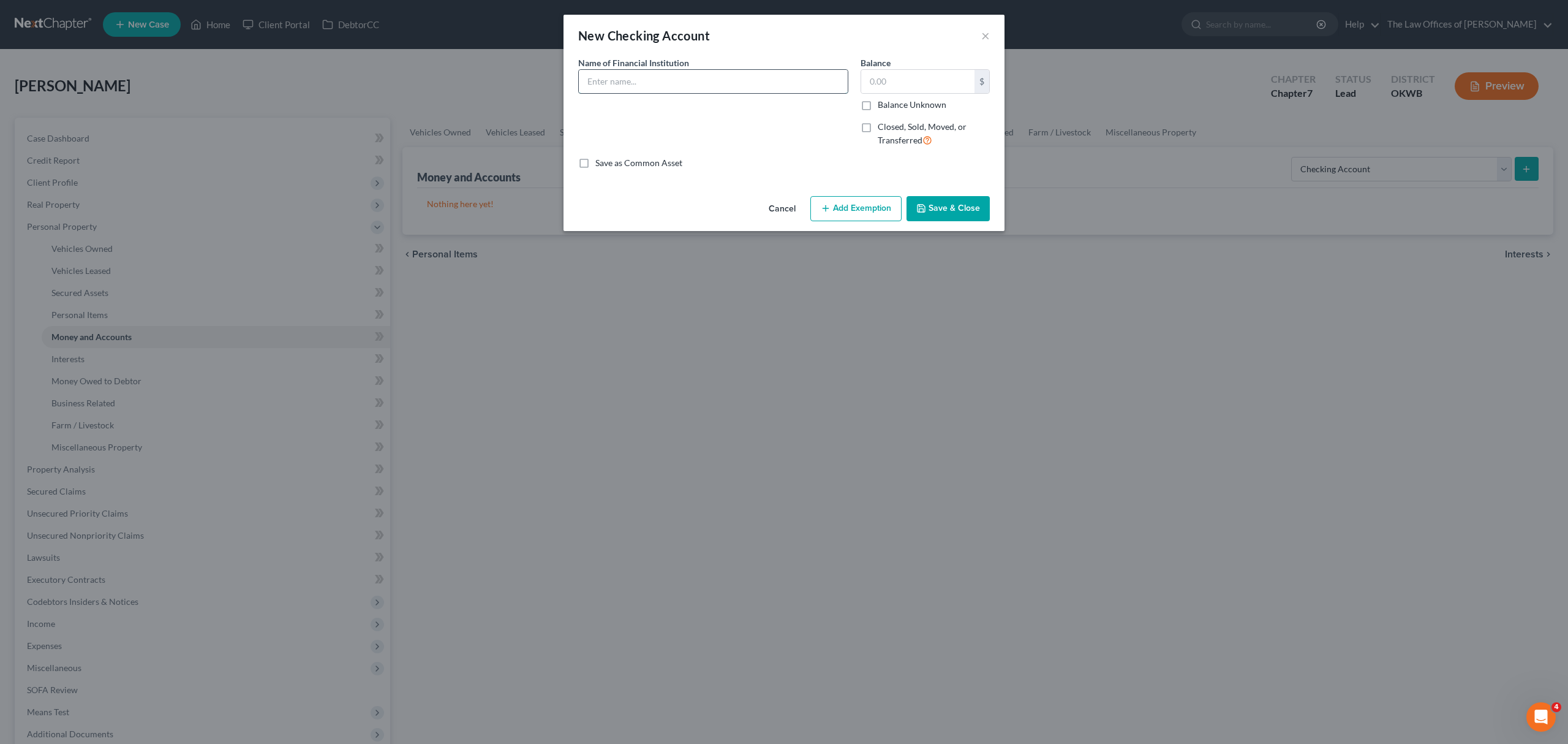
click at [752, 79] on input "text" at bounding box center [714, 81] width 269 height 23
type input "b"
type input "BANCFIRST ACCOUNT ENIDNG 1960"
click at [924, 209] on icon "button" at bounding box center [921, 208] width 10 height 10
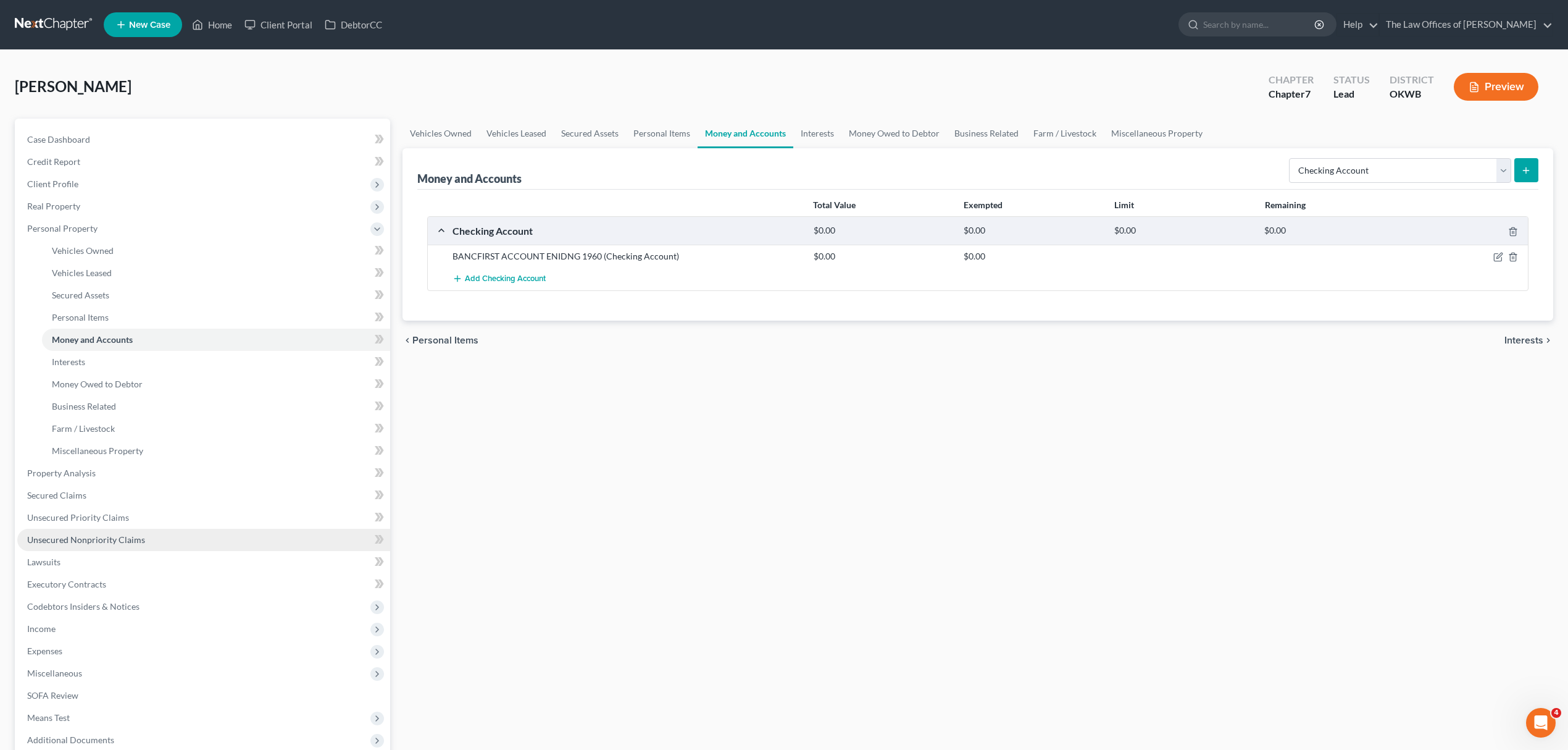
click at [107, 541] on span "Unsecured Nonpriority Claims" at bounding box center [86, 539] width 118 height 10
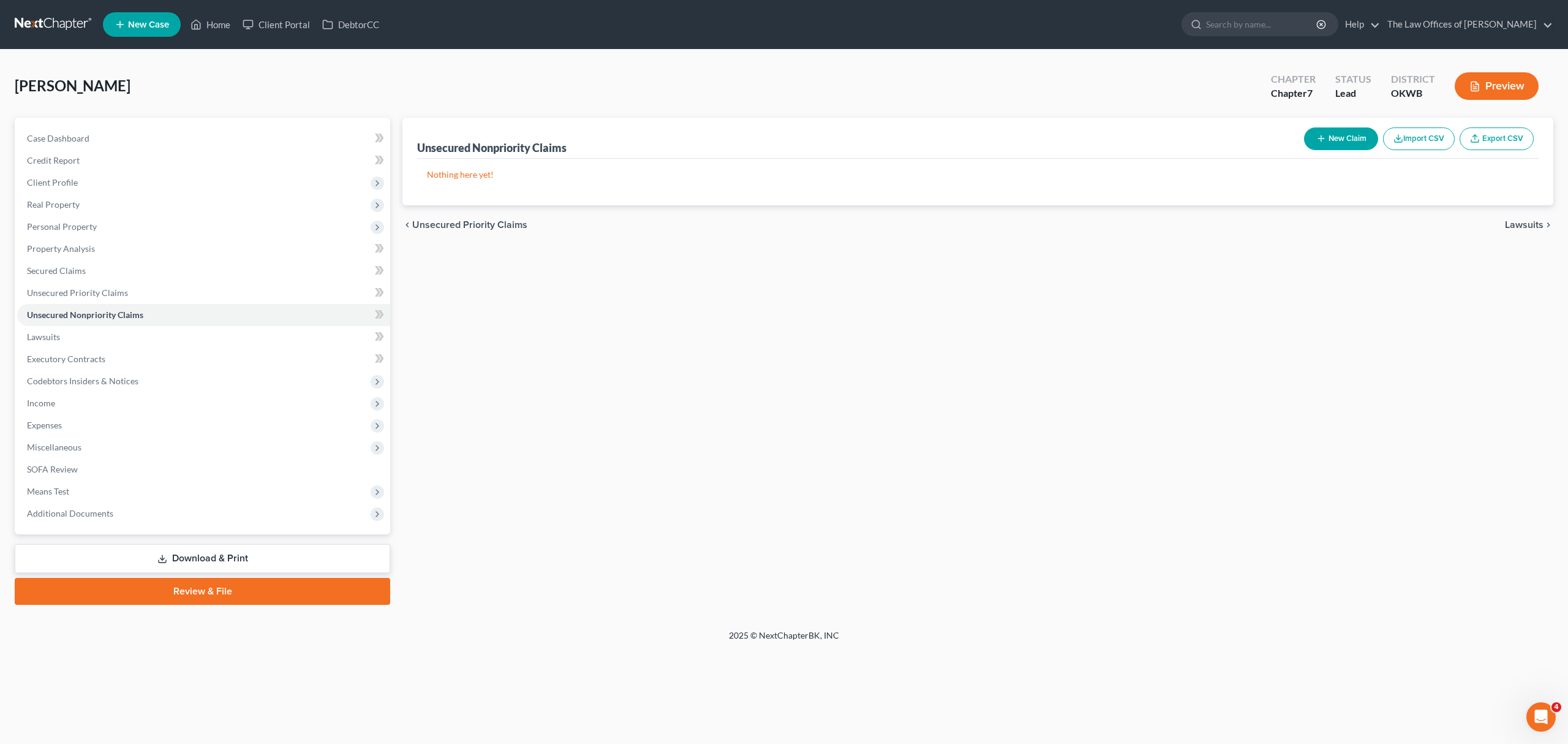
click at [1326, 133] on button "New Claim" at bounding box center [1341, 139] width 74 height 23
select select "0"
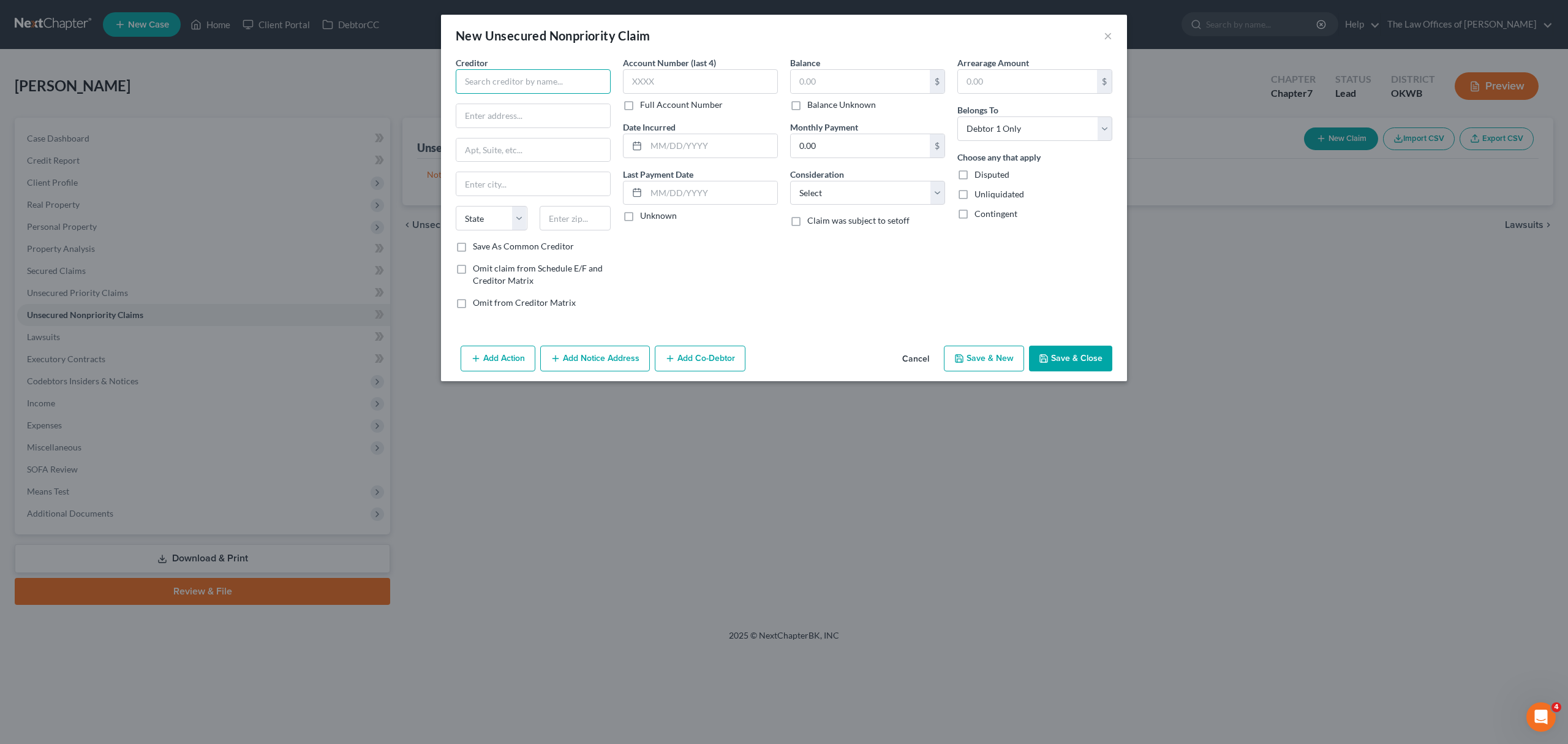
click at [565, 79] on input "text" at bounding box center [533, 81] width 155 height 25
type input "ERNIES TOWING SVC LLC"
click at [487, 114] on input "text" at bounding box center [533, 116] width 154 height 23
type input "11002 NE 23RD ST"
type input "73020"
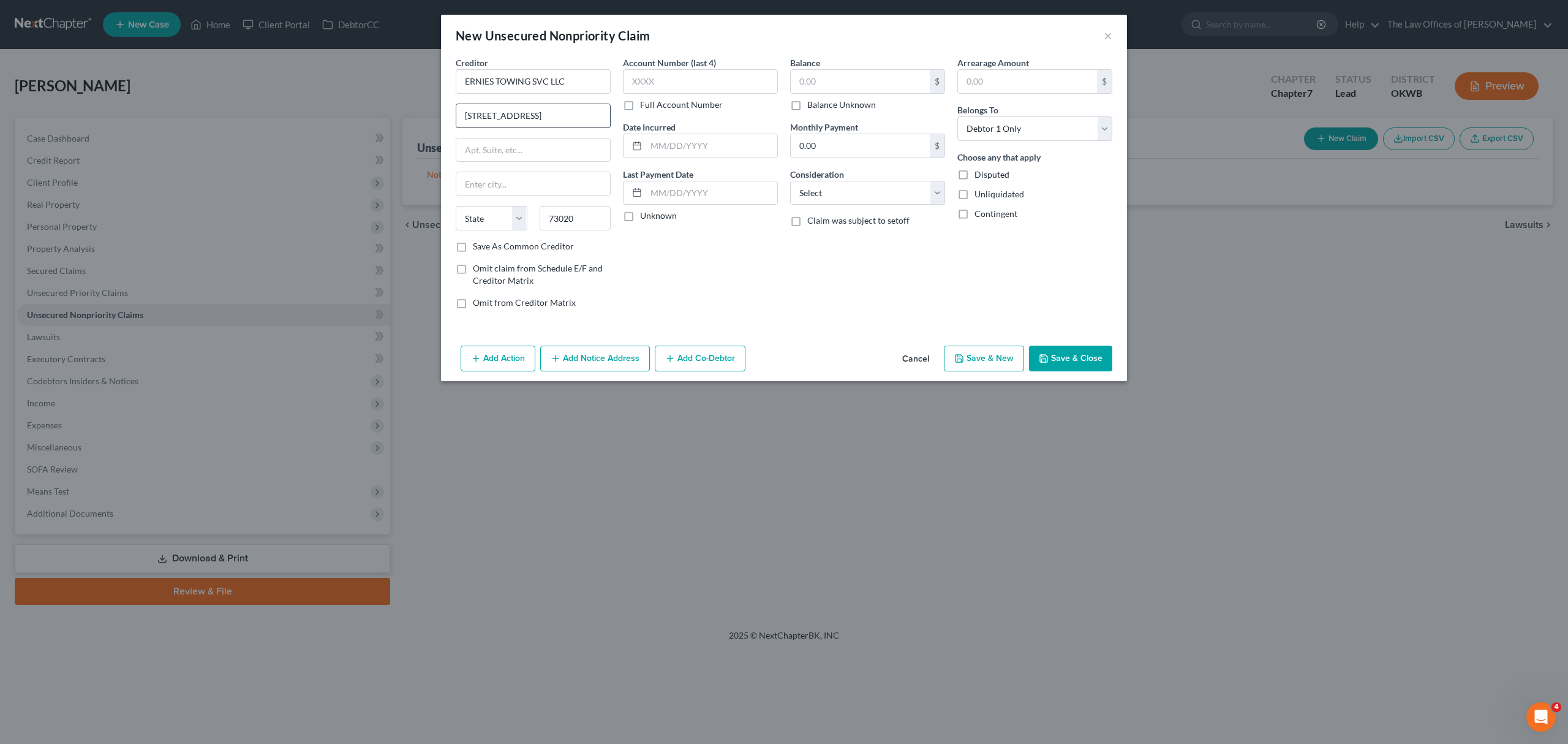
type input "Choctaw"
select select "37"
click at [770, 99] on div "Full Account Number" at bounding box center [700, 105] width 155 height 12
click at [822, 79] on input "text" at bounding box center [861, 81] width 139 height 23
click at [819, 99] on label "Balance Unknown" at bounding box center [841, 105] width 68 height 12
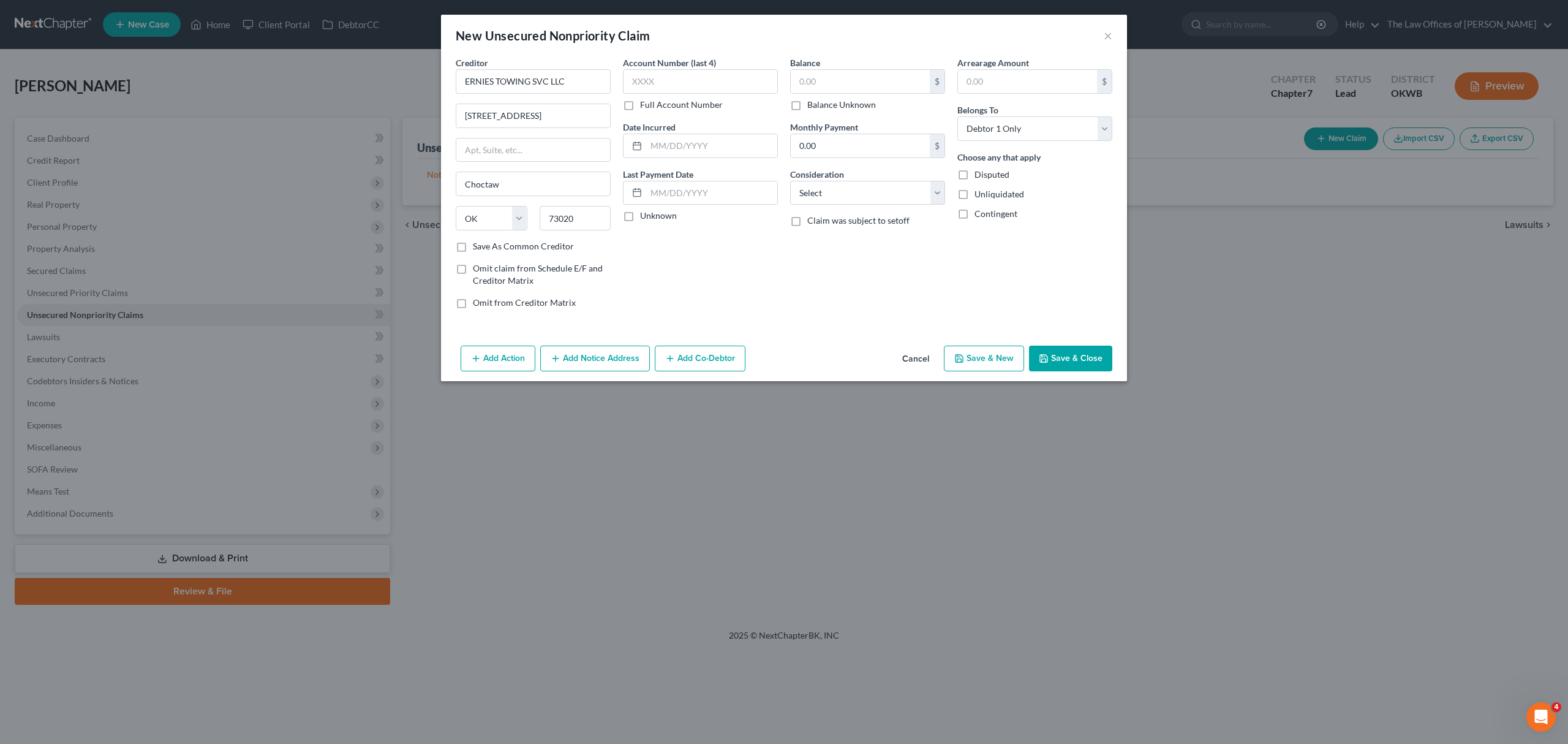
click at [819, 99] on input "Balance Unknown" at bounding box center [816, 103] width 8 height 8
checkbox input "true"
type input "0.00"
click at [504, 353] on button "Add Action" at bounding box center [498, 358] width 75 height 26
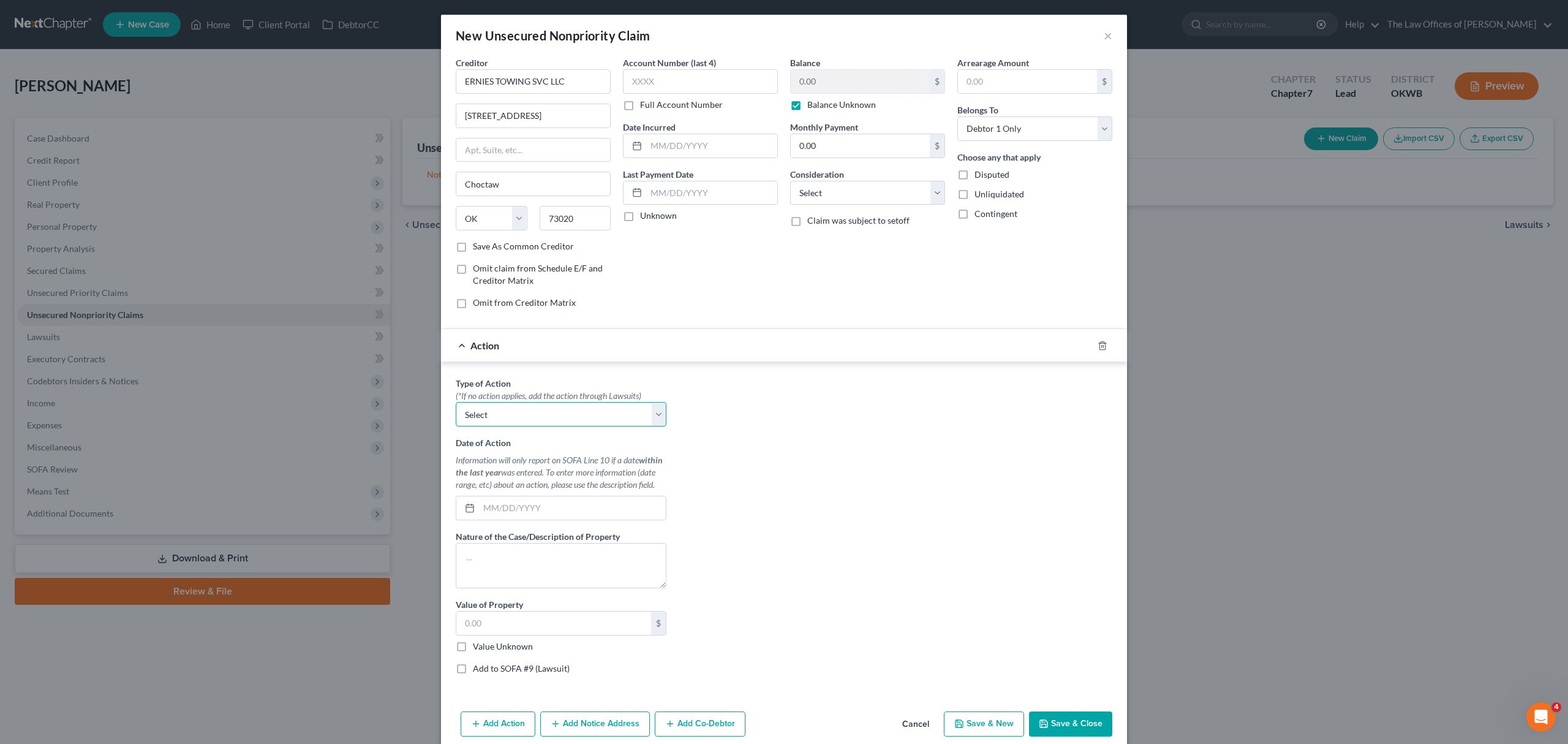
click at [547, 415] on select "Select Repossession Garnishment Foreclosure Personal Injury Attached, Seized, O…" at bounding box center [560, 414] width 210 height 25
click at [732, 392] on div "Type of Action * (*If no action applies, add the action through Lawsuits) Selec…" at bounding box center [784, 530] width 669 height 307
click at [1110, 340] on div at bounding box center [1110, 345] width 35 height 19
click at [1093, 348] on div at bounding box center [1110, 345] width 35 height 19
drag, startPoint x: 1094, startPoint y: 346, endPoint x: 1037, endPoint y: 358, distance: 58.2
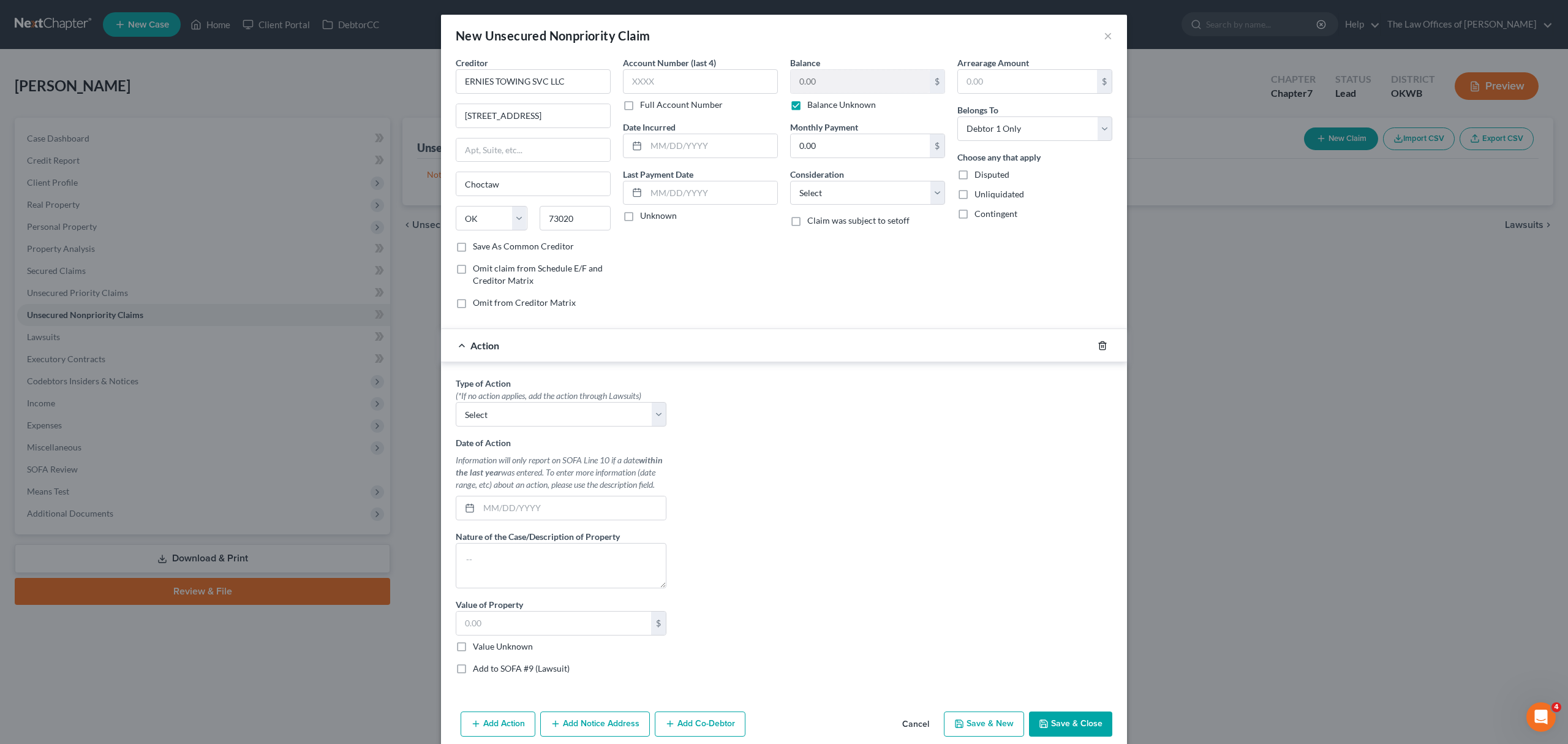
click at [1098, 346] on icon "button" at bounding box center [1103, 346] width 10 height 10
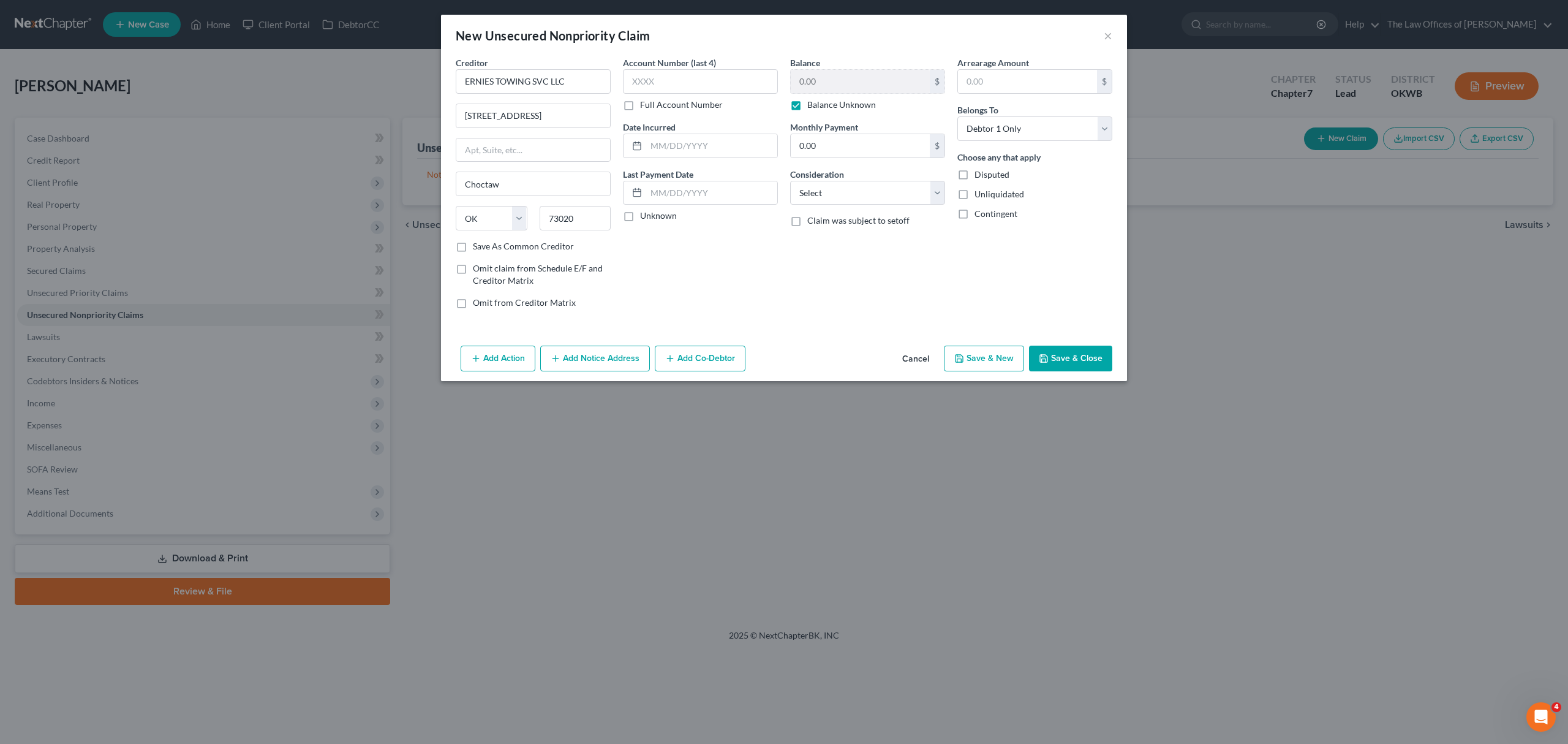
click at [1092, 363] on button "Save & Close" at bounding box center [1070, 358] width 84 height 26
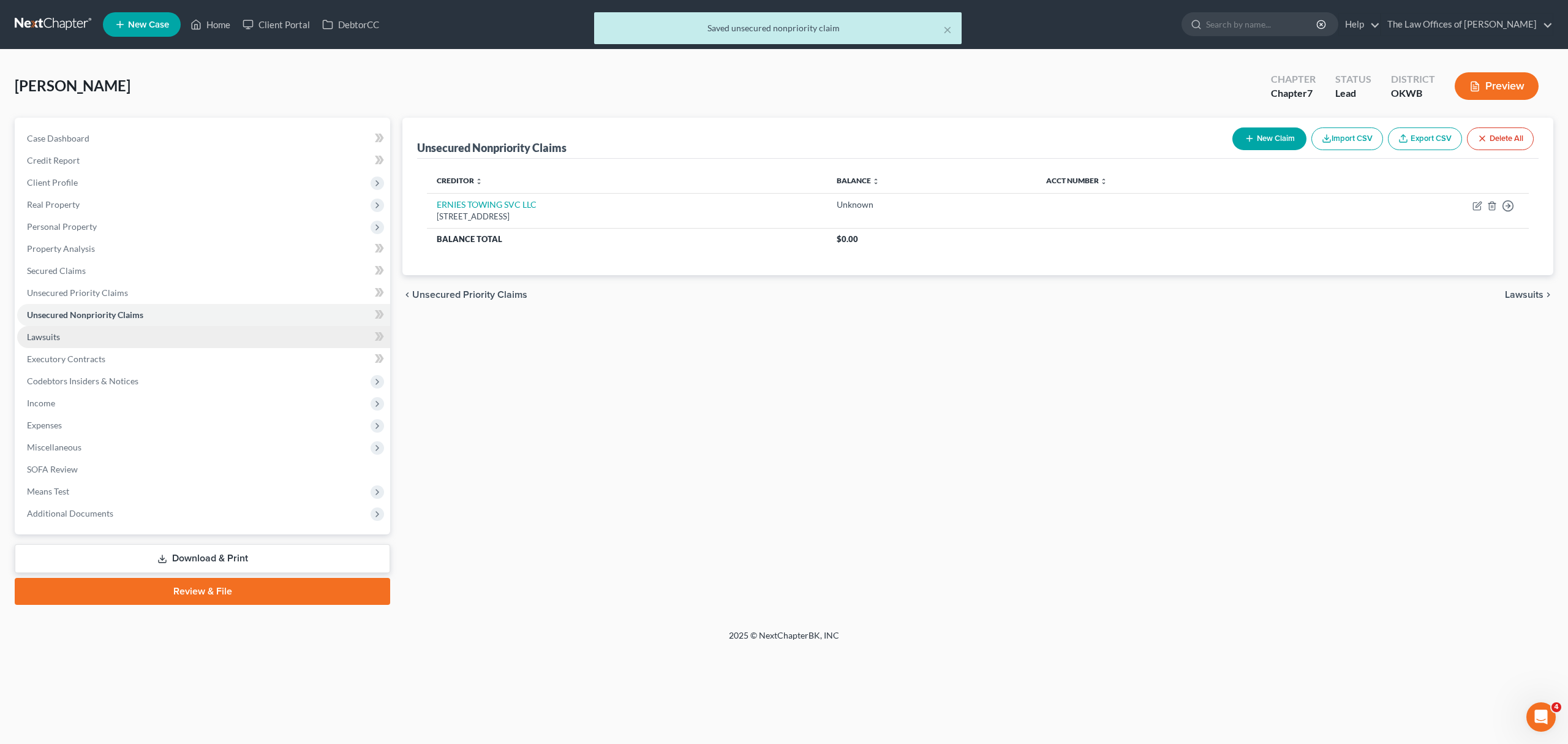
click at [62, 334] on link "Lawsuits" at bounding box center [204, 337] width 373 height 22
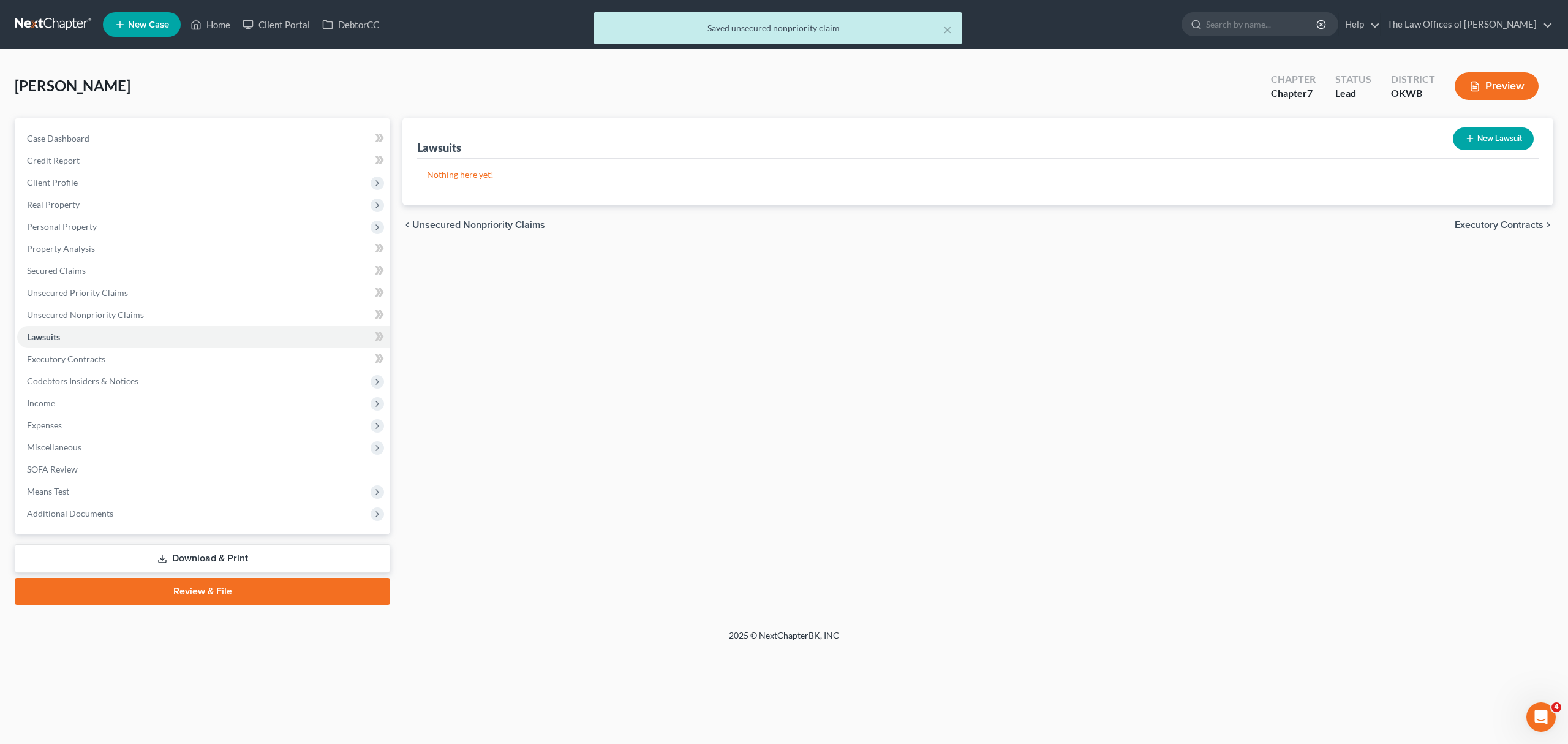
click at [1505, 137] on button "New Lawsuit" at bounding box center [1493, 139] width 81 height 23
select select "0"
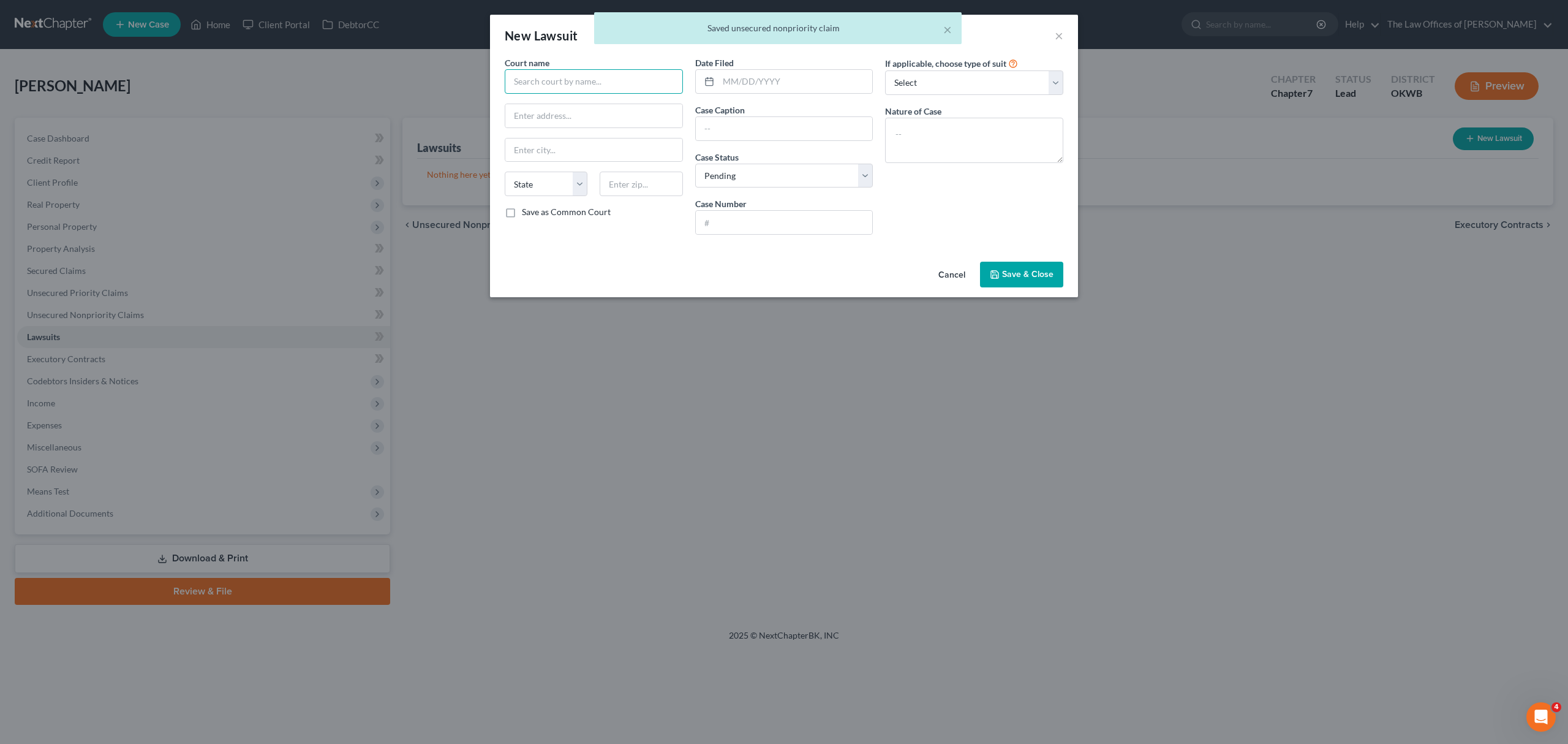
click at [602, 81] on input "text" at bounding box center [594, 81] width 178 height 25
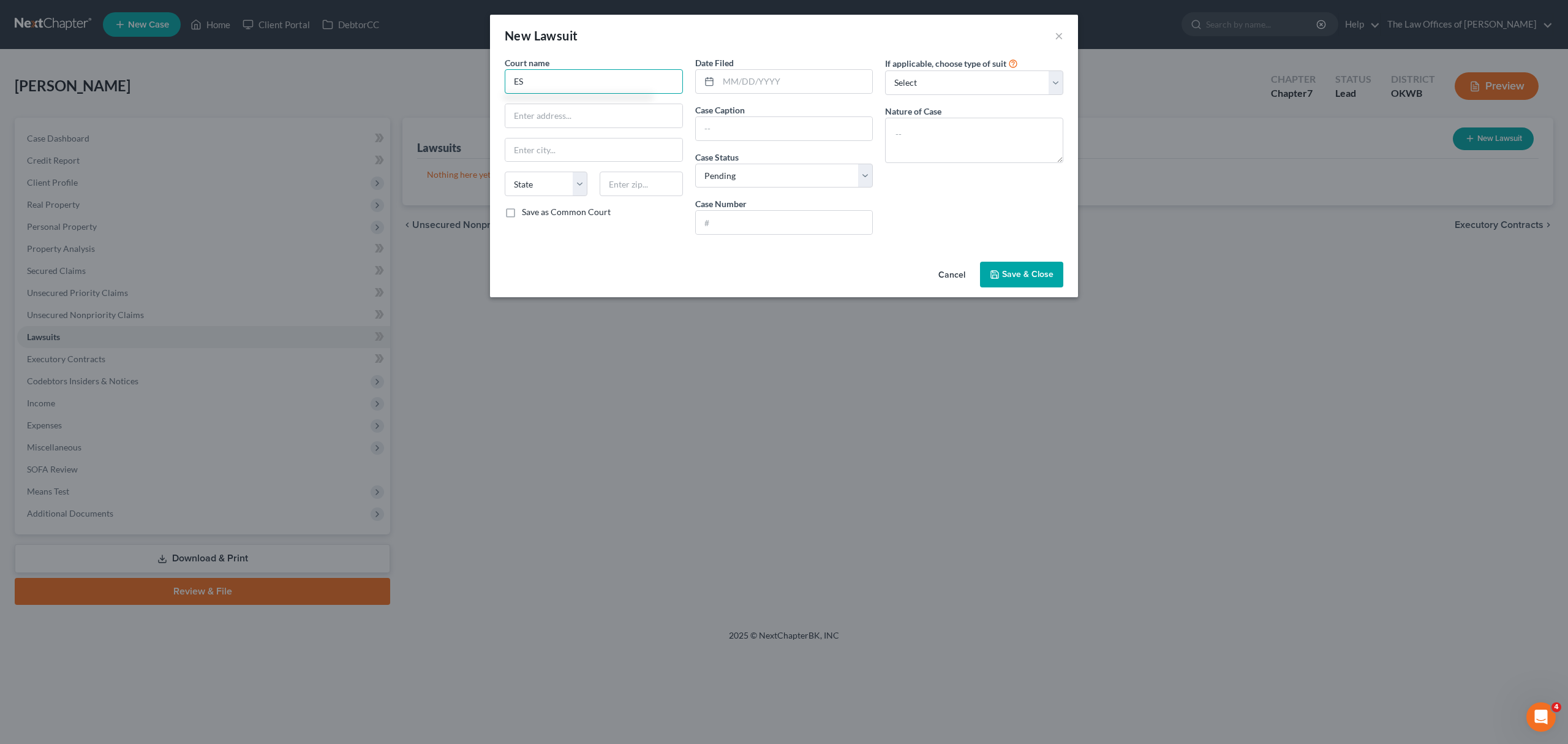
type input "E"
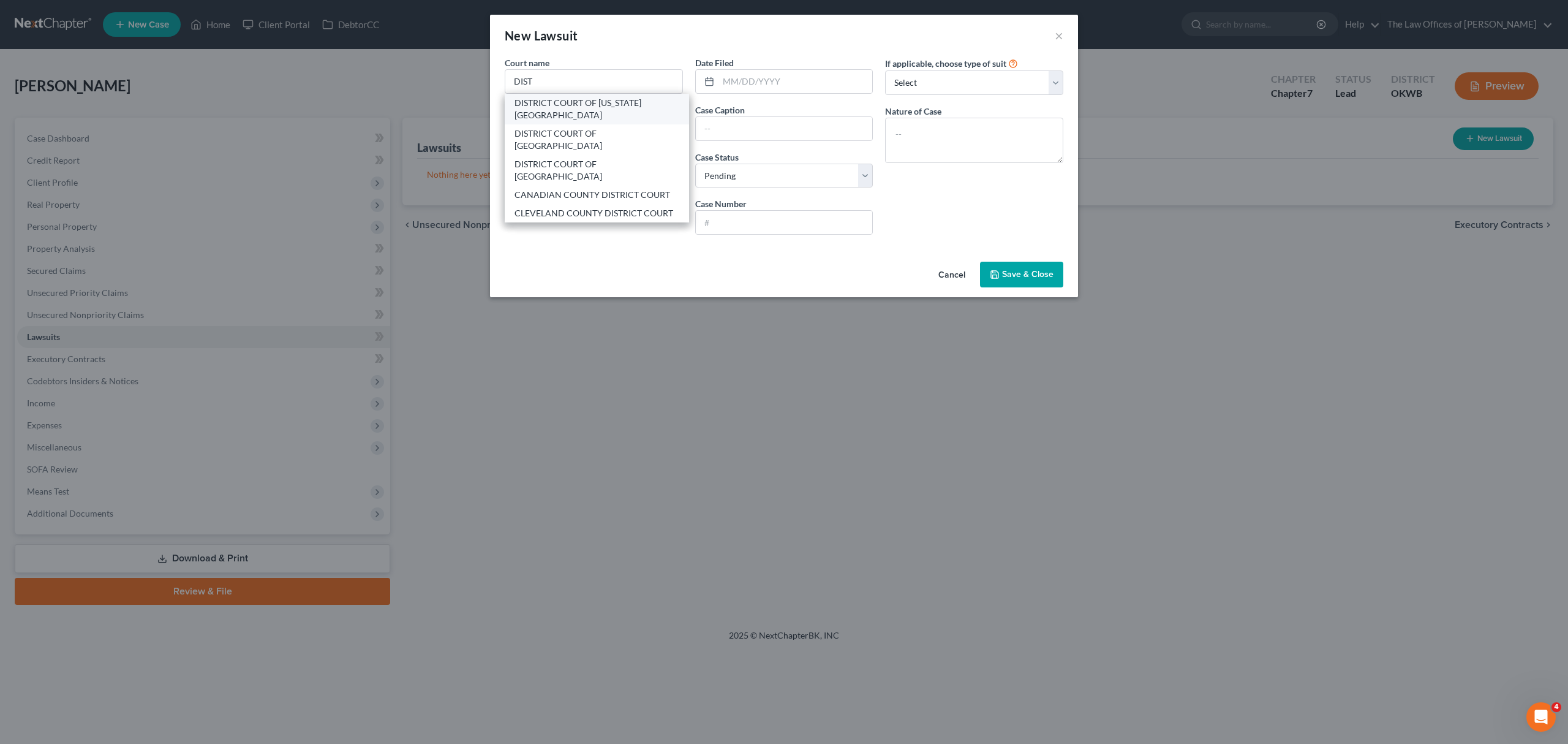
click at [602, 95] on div "DISTRICT COURT OF OKLAHOMA COUNTY" at bounding box center [596, 109] width 184 height 30
type input "DISTRICT COURT OF OKLAHOMA COUNTY"
type input "320 ROBERT S KERR AVE"
type input "Oklahoma City"
select select "37"
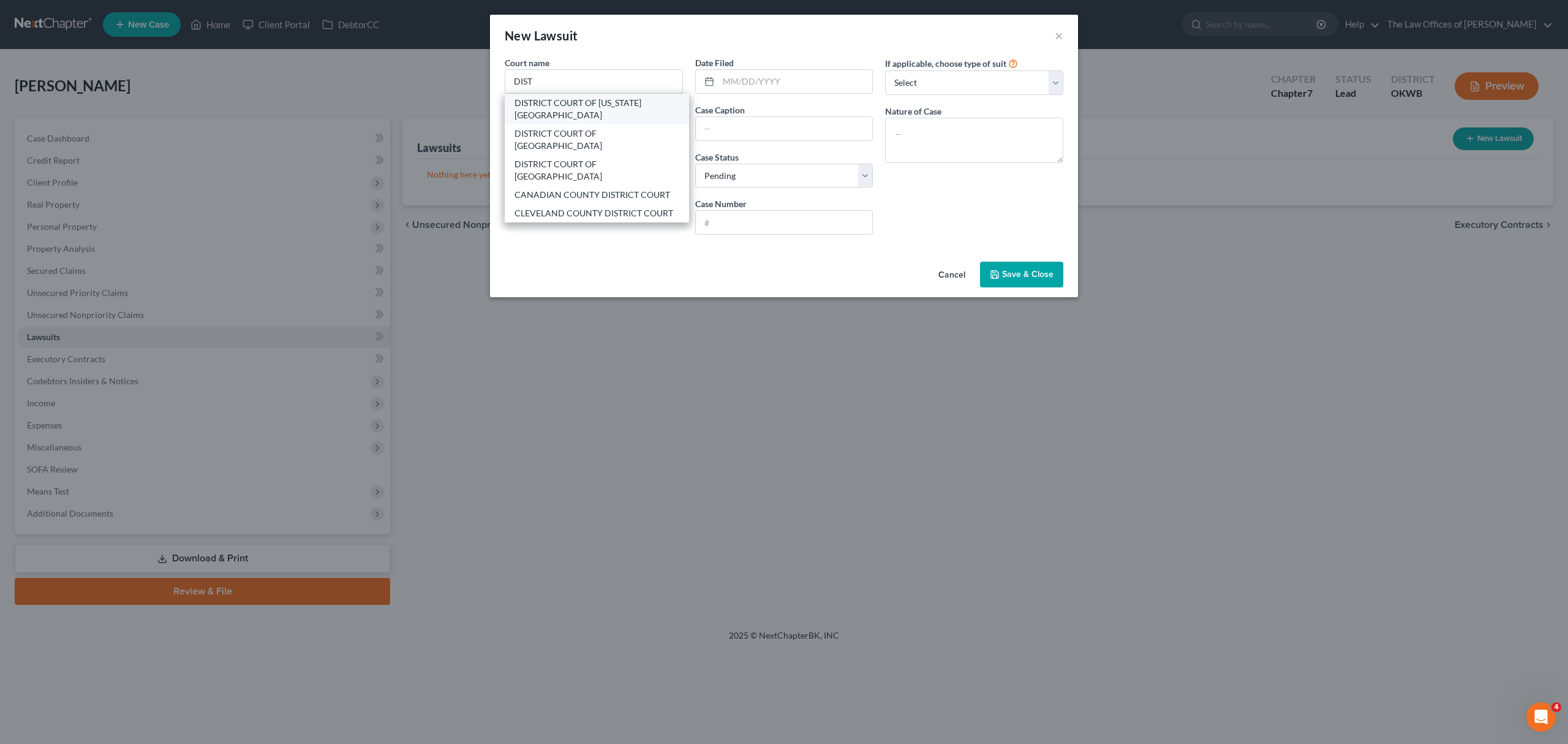
type input "73102"
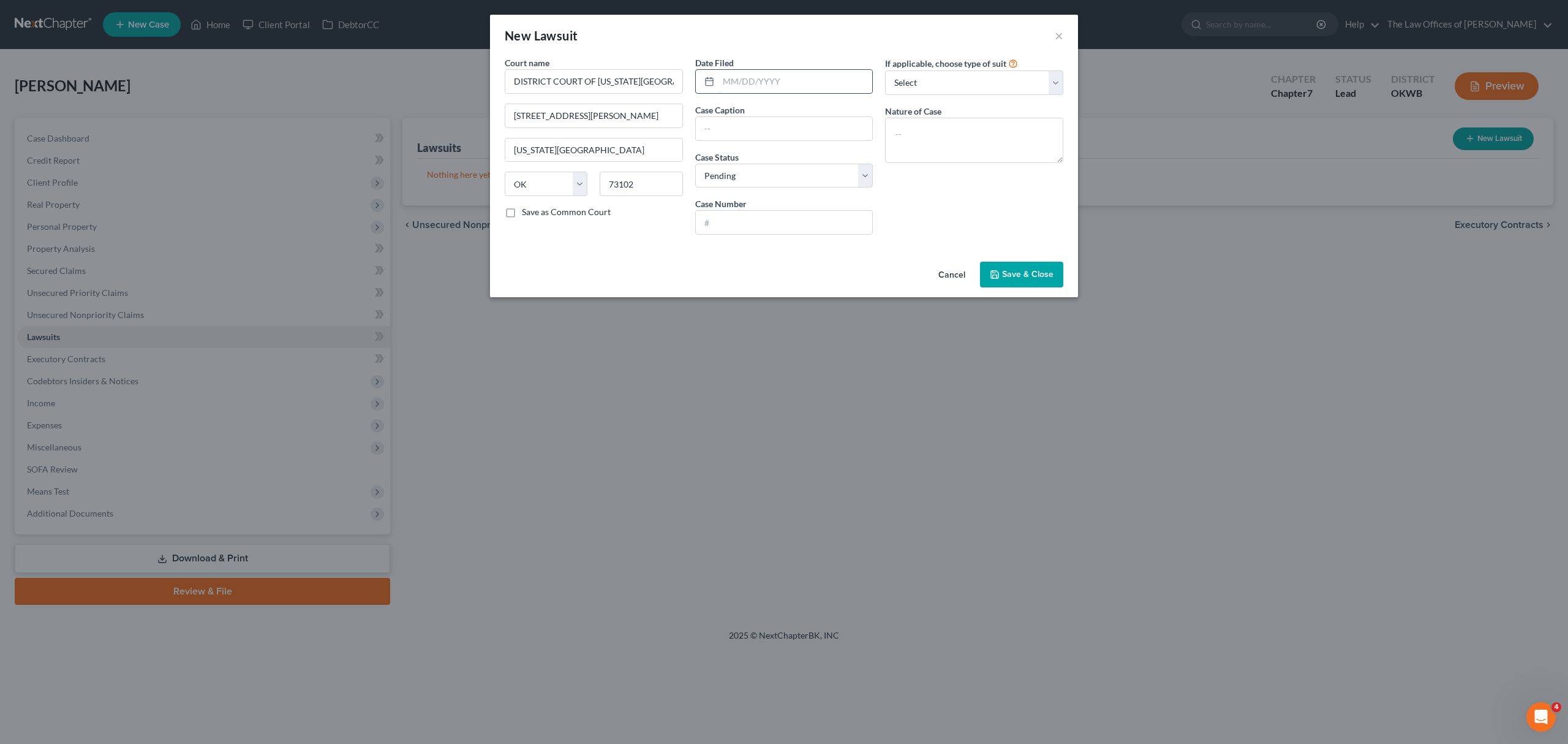
click at [762, 77] on input "text" at bounding box center [796, 81] width 155 height 23
type input "08/26/2025"
click at [734, 123] on input "text" at bounding box center [784, 129] width 177 height 23
type input "ERNIES TOWING SVC LLC V CODY ALLEN FERRIS & BRITTANY BOISEN"
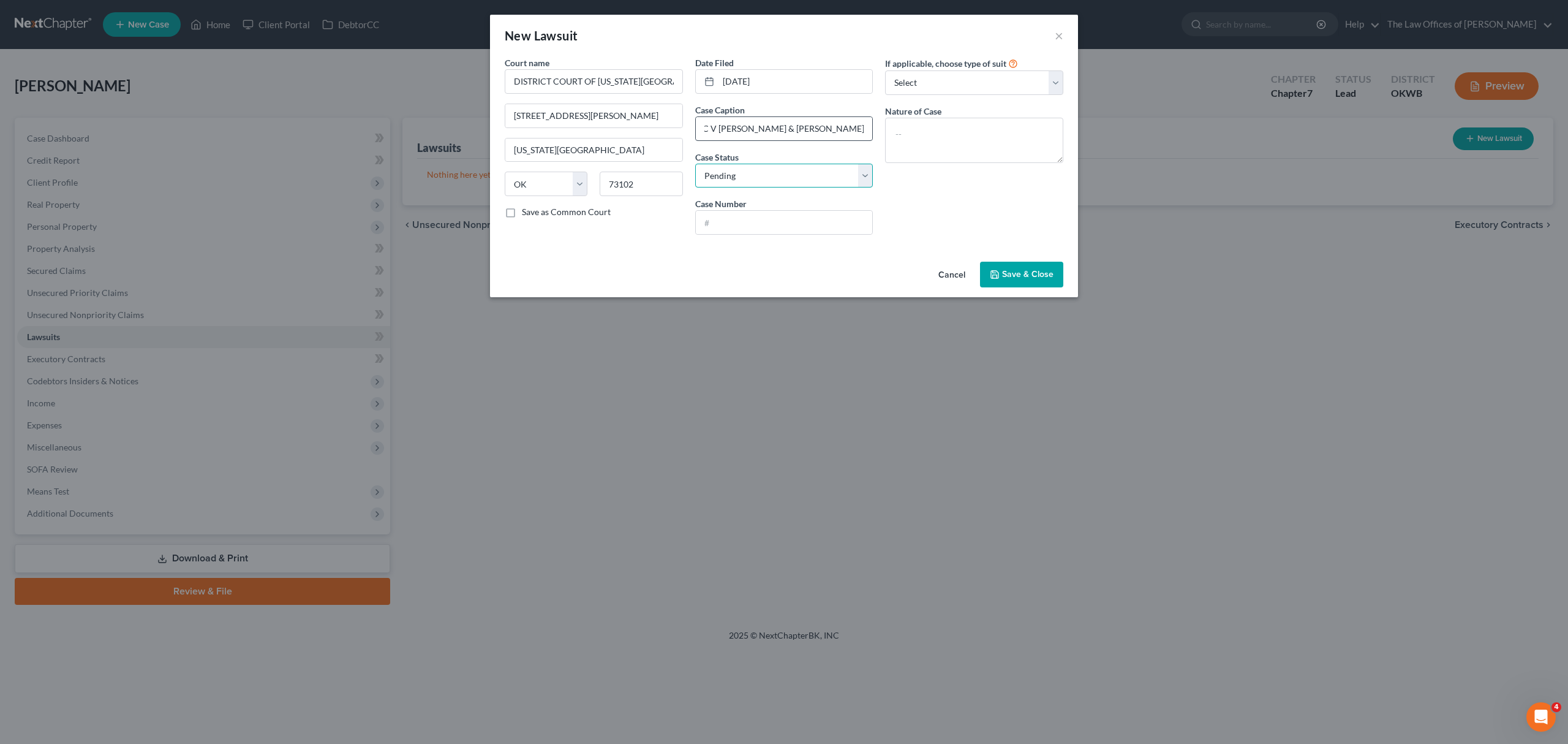
scroll to position [0, 0]
click at [755, 226] on input "text" at bounding box center [784, 222] width 177 height 23
type input "SC-2025-17761"
click at [990, 270] on button "Save & Close" at bounding box center [1021, 274] width 84 height 26
